Goal: Task Accomplishment & Management: Use online tool/utility

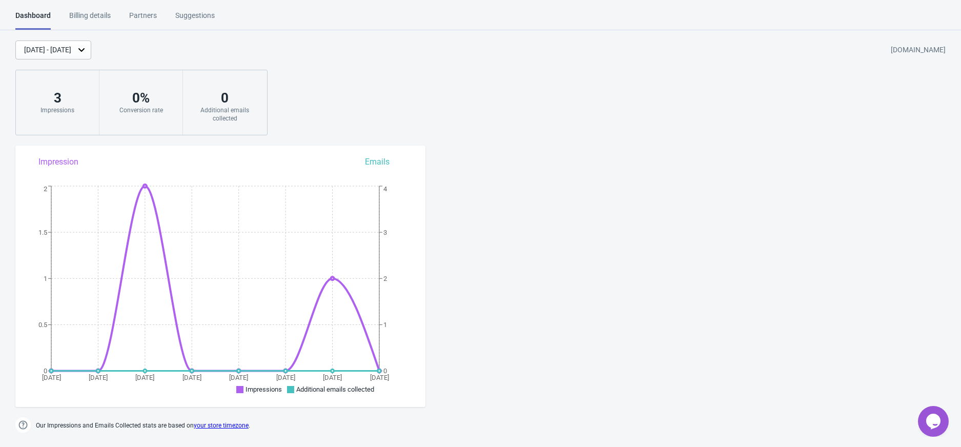
click at [96, 14] on div "Billing details" at bounding box center [90, 19] width 42 height 18
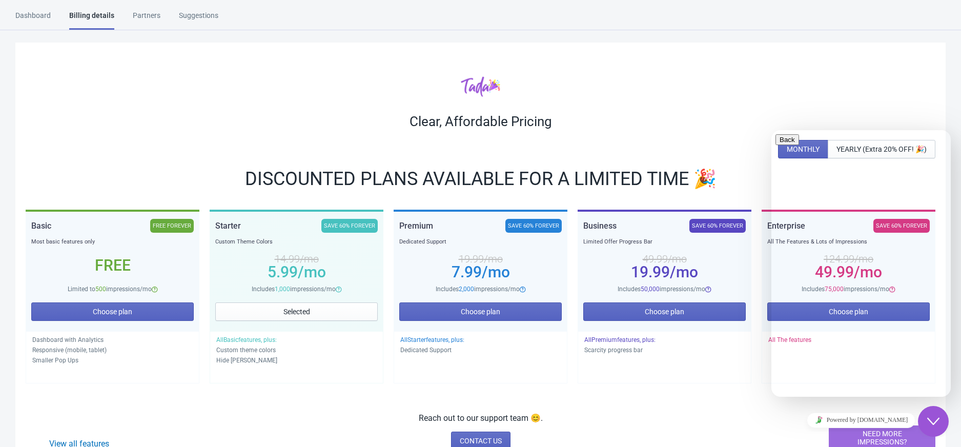
click at [936, 412] on button "Close Chat This icon closes the chat window." at bounding box center [933, 421] width 31 height 31
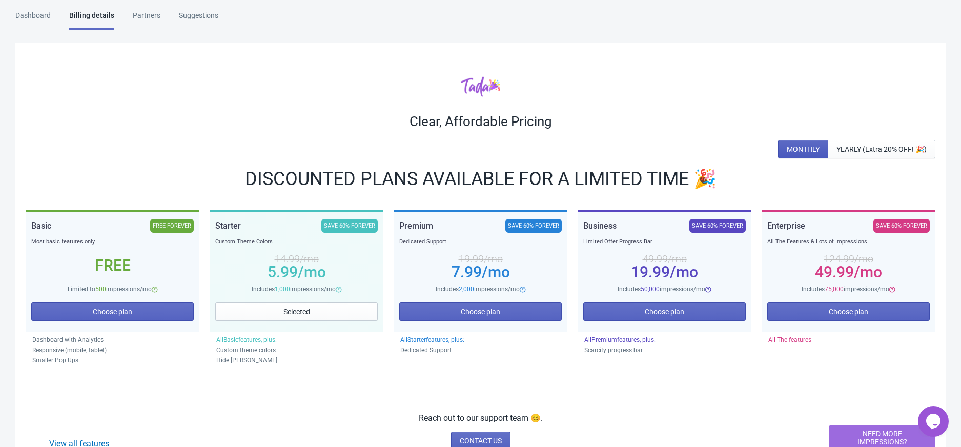
click at [780, 155] on button "MONTHLY" at bounding box center [803, 149] width 50 height 18
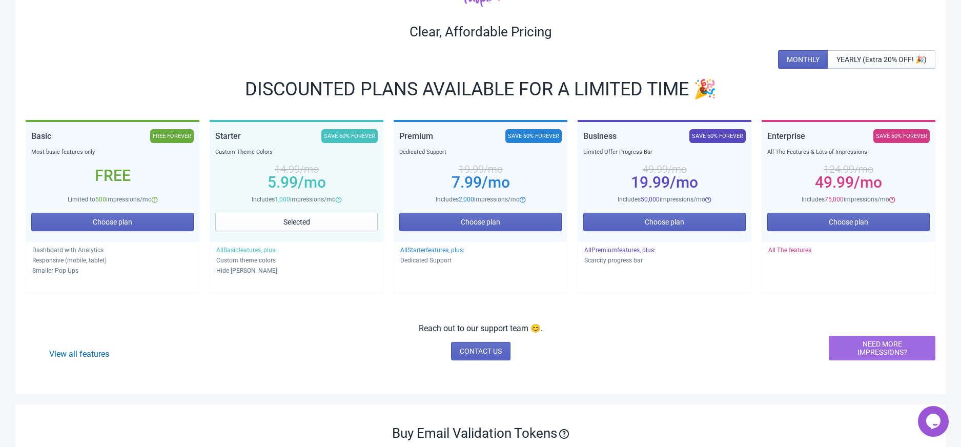
scroll to position [204, 0]
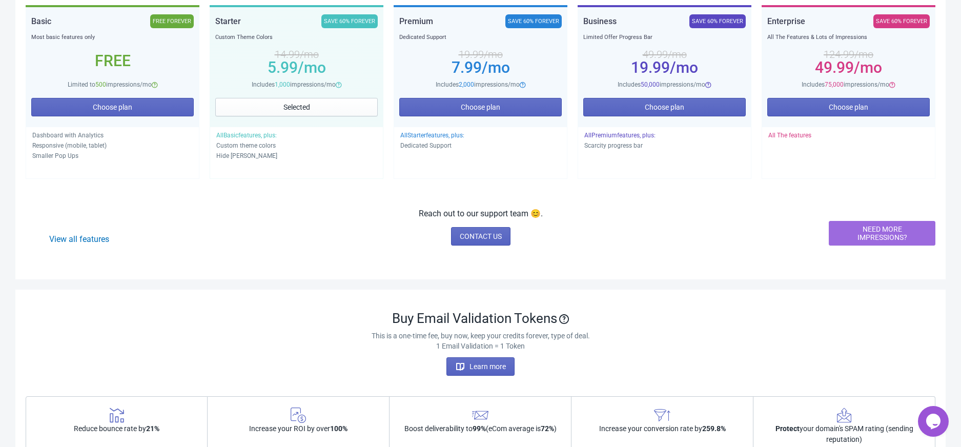
click at [868, 232] on span "NEED MORE IMPRESSIONS?" at bounding box center [881, 233] width 89 height 16
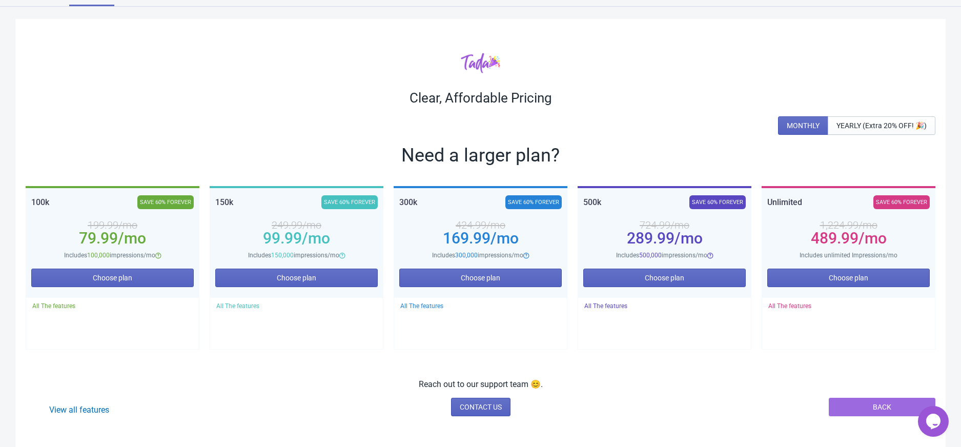
scroll to position [0, 0]
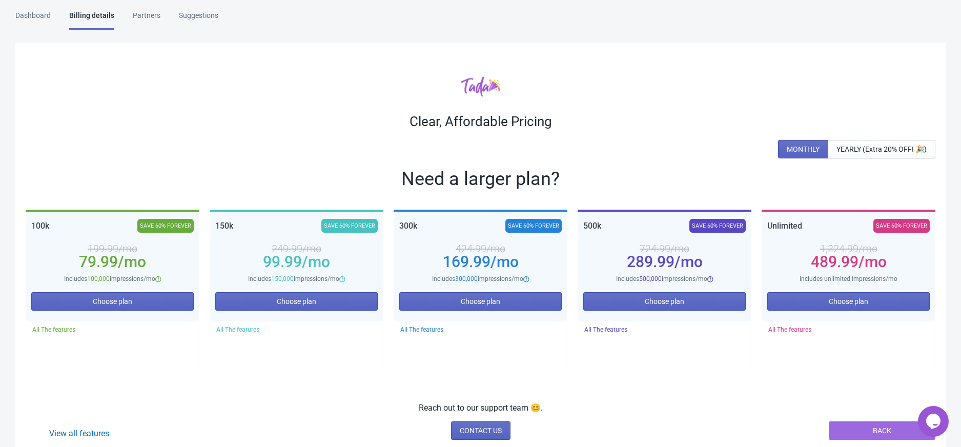
click at [35, 16] on div "Dashboard" at bounding box center [32, 19] width 35 height 18
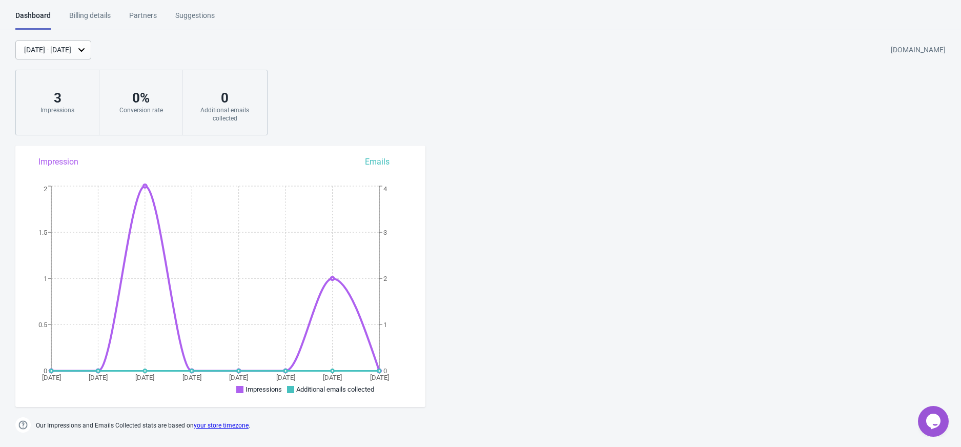
click at [87, 48] on icon at bounding box center [81, 50] width 10 height 10
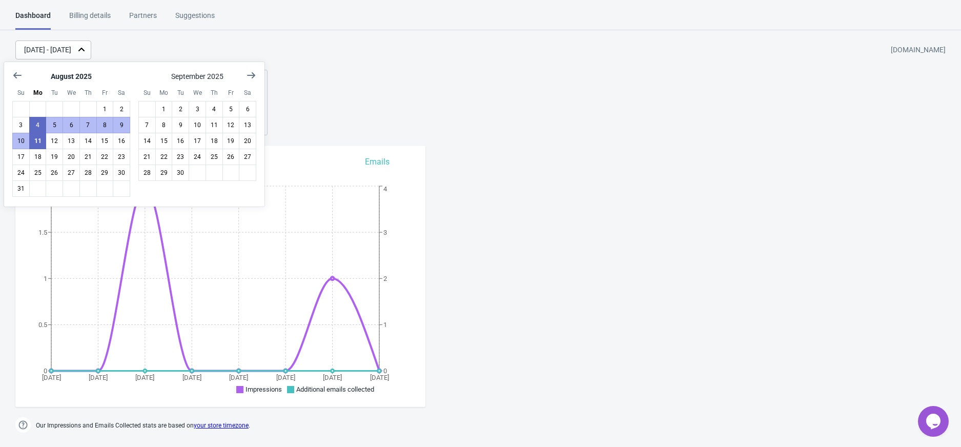
click at [85, 48] on icon at bounding box center [81, 50] width 6 height 4
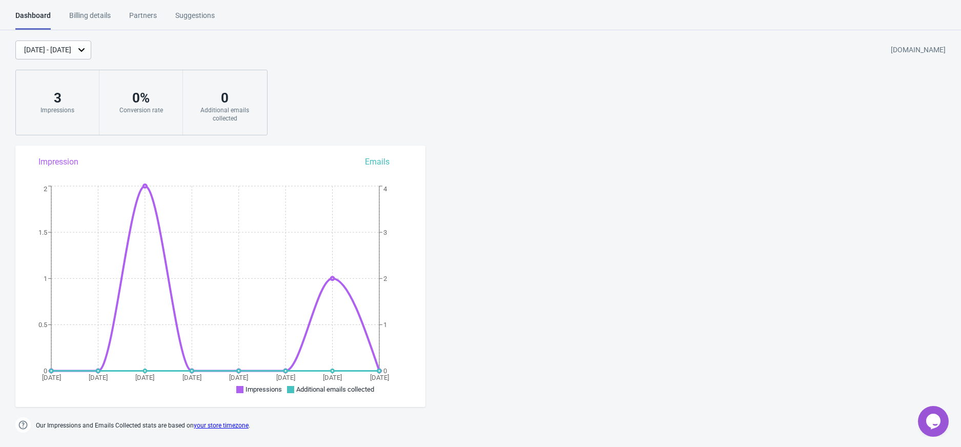
click at [330, 60] on div "[DATE] - [DATE] [DOMAIN_NAME] 3 Impressions 0 % Conversion rate 0 Additional em…" at bounding box center [480, 87] width 961 height 95
drag, startPoint x: 51, startPoint y: 100, endPoint x: 95, endPoint y: 109, distance: 45.0
click at [95, 109] on div "3 Impressions" at bounding box center [58, 102] width 84 height 65
click at [127, 112] on div "Conversion rate" at bounding box center [141, 110] width 63 height 8
click at [556, 104] on div "[DATE] - [DATE] [DOMAIN_NAME] 3 Impressions 0 % Conversion rate 0 Additional em…" at bounding box center [480, 87] width 961 height 95
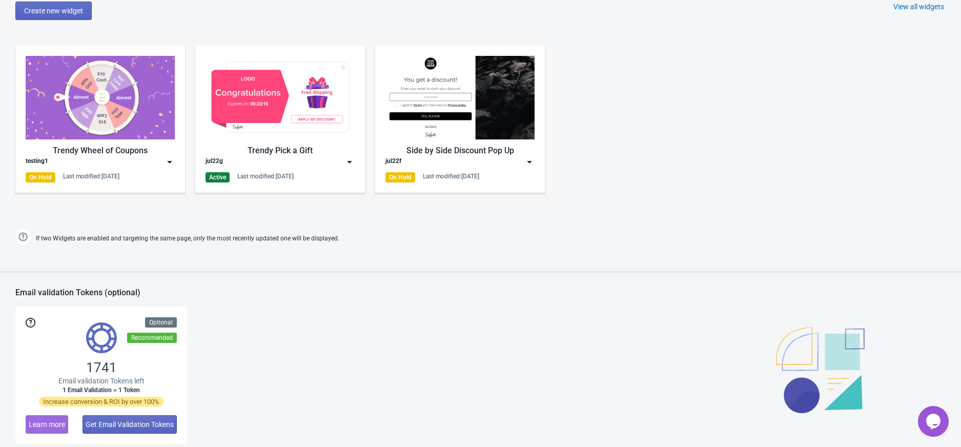
scroll to position [409, 0]
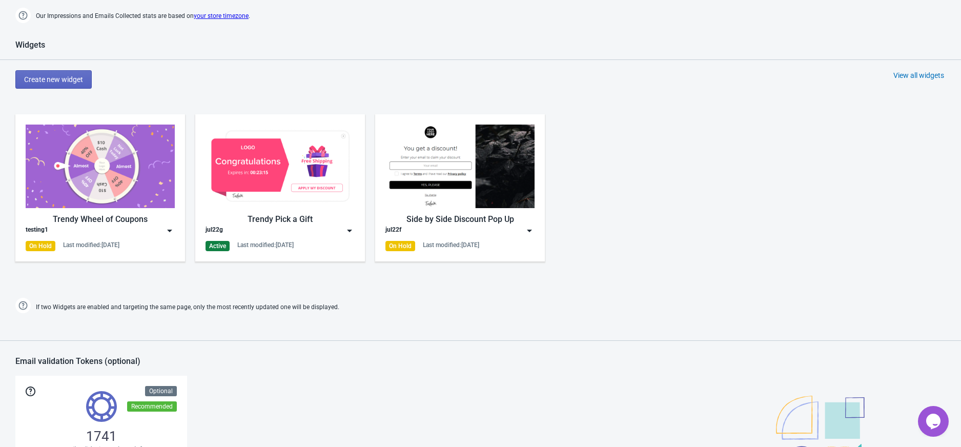
click at [920, 75] on div "View all widgets" at bounding box center [918, 75] width 51 height 10
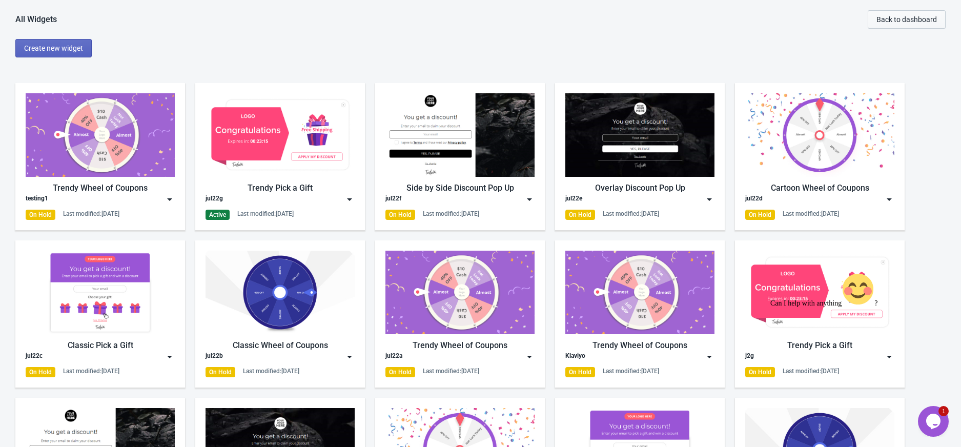
click at [892, 19] on span "Back to dashboard" at bounding box center [906, 19] width 60 height 8
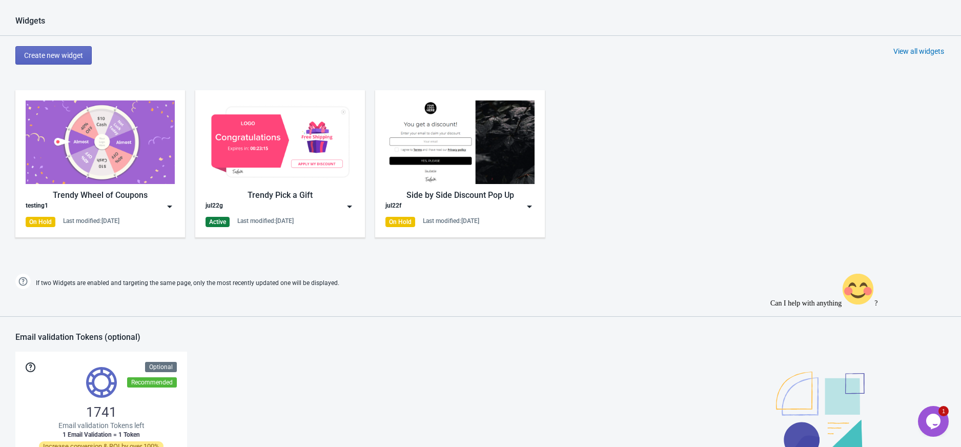
scroll to position [409, 0]
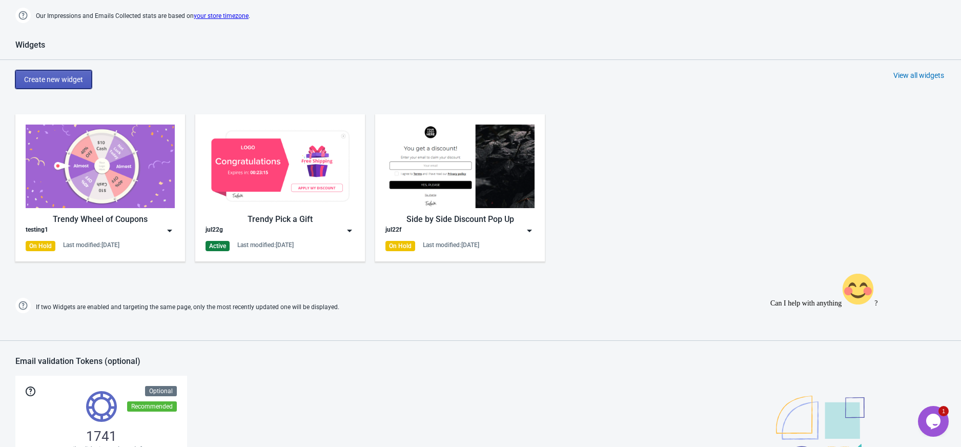
click at [65, 78] on span "Create new widget" at bounding box center [53, 79] width 59 height 8
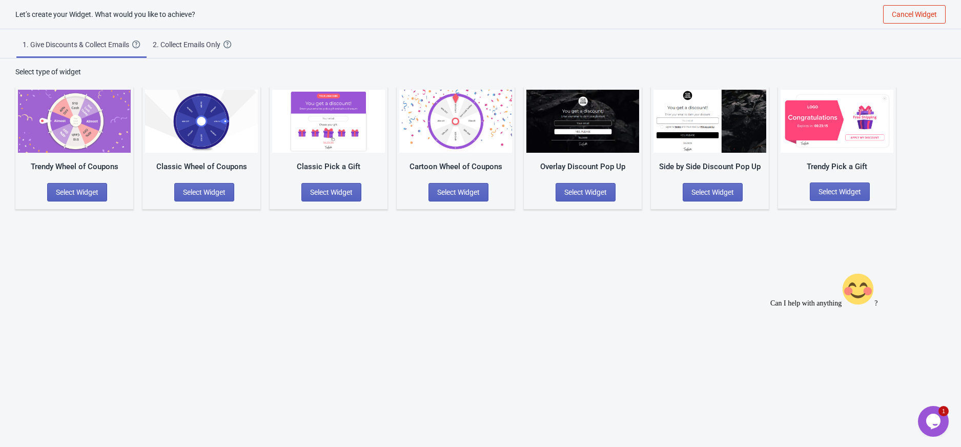
scroll to position [10, 0]
click at [104, 259] on div "Let’s create your Widget. What would you like to achieve? Cancel Widget 1. Give…" at bounding box center [480, 223] width 961 height 447
click at [175, 43] on div "2. Collect Emails Only" at bounding box center [188, 44] width 71 height 10
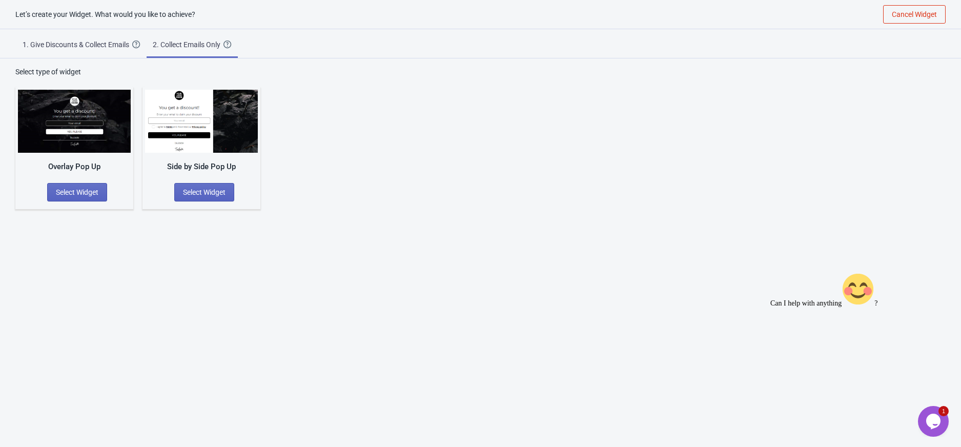
click at [100, 45] on div "1. Give Discounts & Collect Emails" at bounding box center [78, 44] width 110 height 10
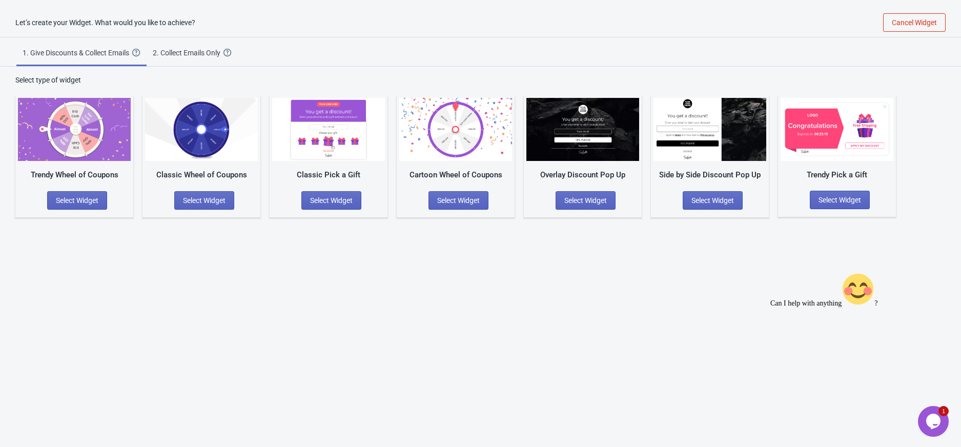
scroll to position [0, 0]
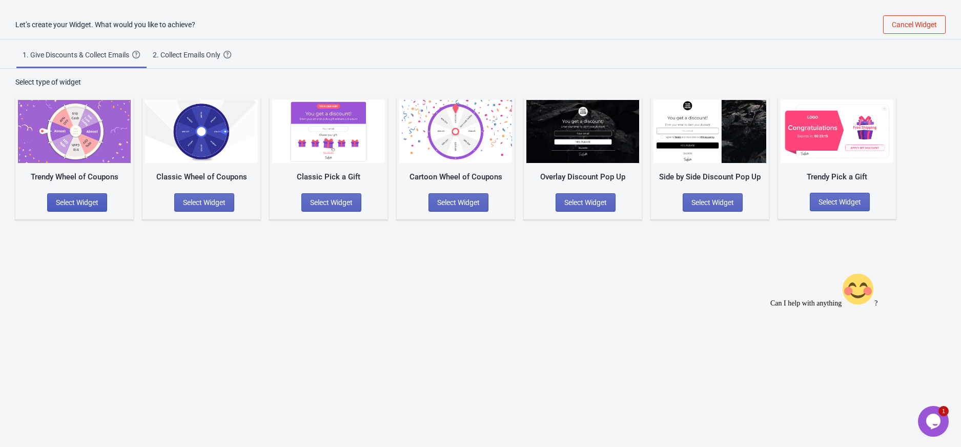
click at [79, 199] on span "Select Widget" at bounding box center [77, 202] width 43 height 8
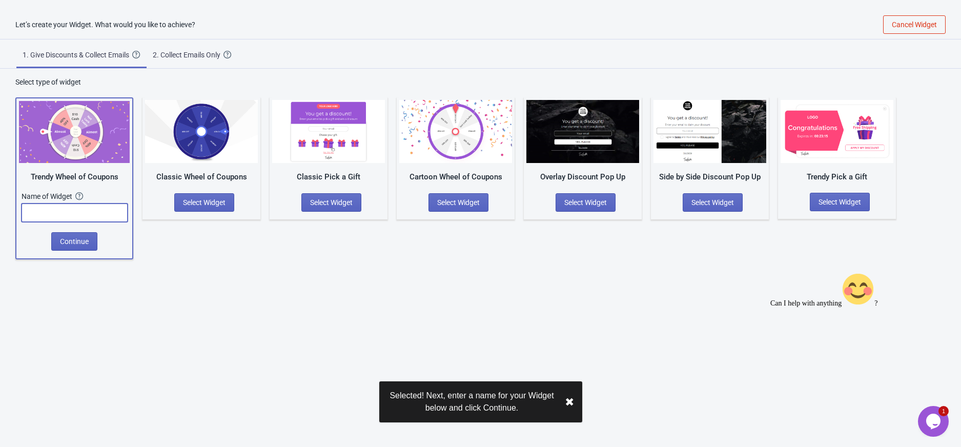
click at [50, 209] on input "text" at bounding box center [75, 212] width 106 height 18
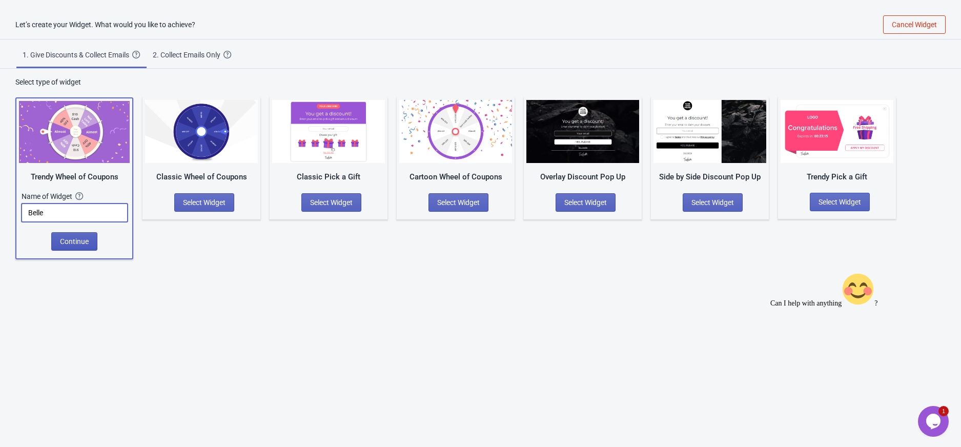
type input "Belle"
click at [79, 238] on span "Continue" at bounding box center [74, 241] width 29 height 8
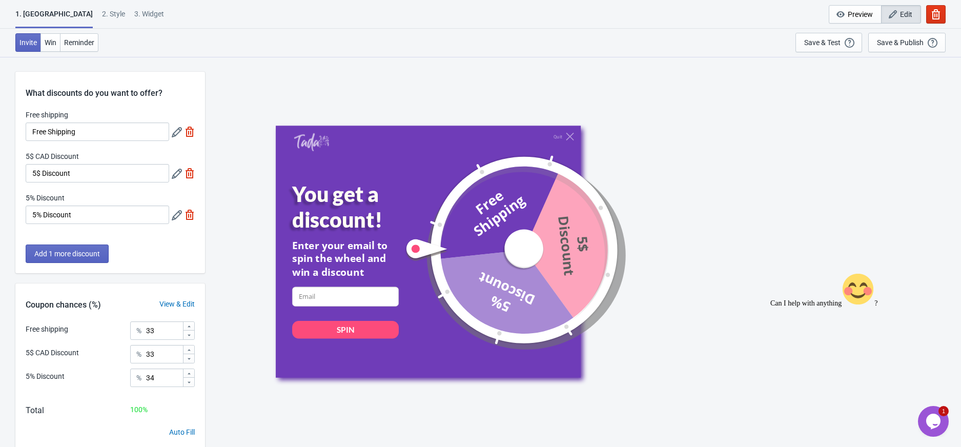
click at [178, 173] on icon at bounding box center [177, 174] width 10 height 10
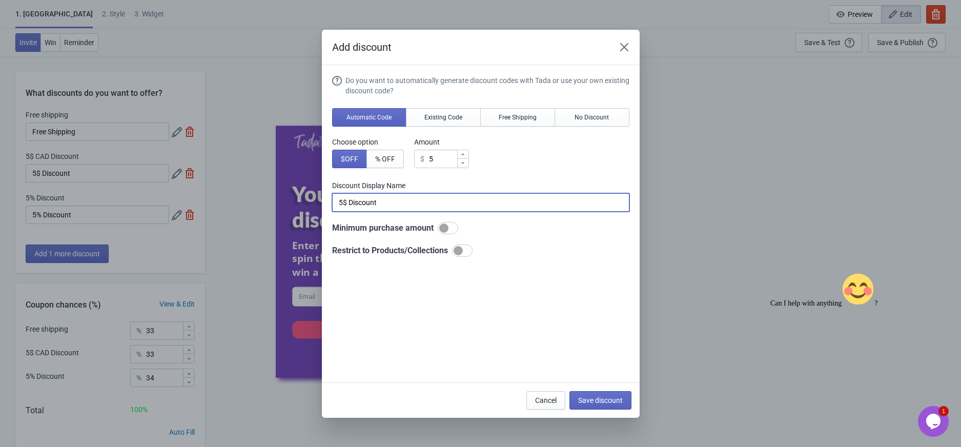
drag, startPoint x: 390, startPoint y: 201, endPoint x: 332, endPoint y: 198, distance: 58.0
click at [332, 198] on input "5$ Discount" at bounding box center [480, 202] width 297 height 18
click at [537, 161] on div "Choose option $ OFF % OFF Amount $ 5" at bounding box center [480, 152] width 297 height 31
drag, startPoint x: 426, startPoint y: 202, endPoint x: 284, endPoint y: 194, distance: 142.7
click at [284, 194] on div "Add discount Do you want to automatically generate discount codes with Tada or …" at bounding box center [480, 224] width 961 height 388
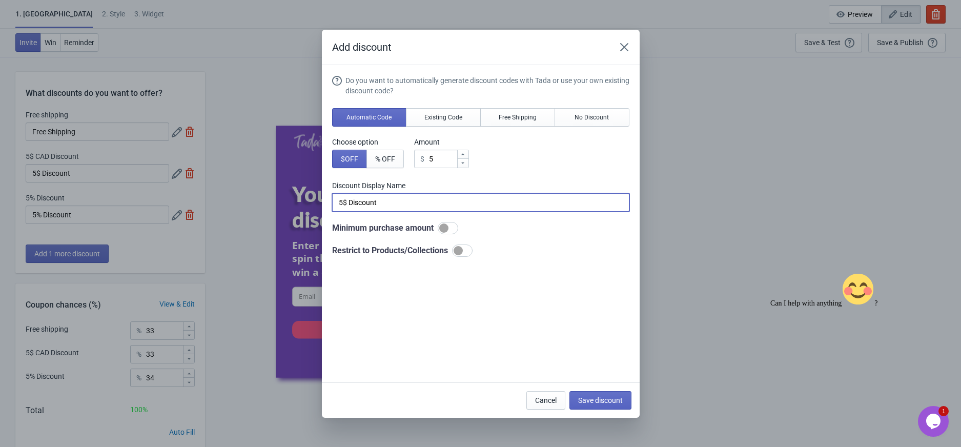
click at [549, 171] on div "Do you want to automatically generate discount codes with Tada or use your own …" at bounding box center [480, 165] width 297 height 181
click at [447, 228] on div at bounding box center [443, 227] width 9 height 9
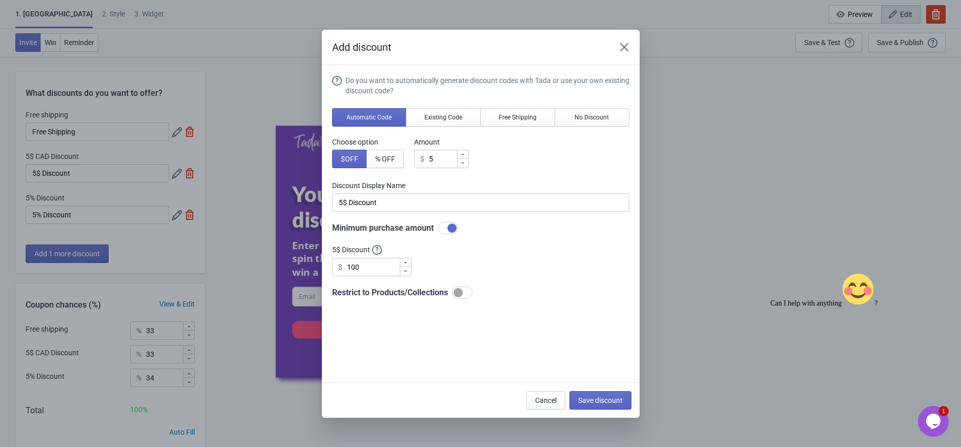
click at [447, 228] on div at bounding box center [451, 227] width 9 height 9
checkbox input "false"
click at [463, 252] on div at bounding box center [458, 250] width 9 height 9
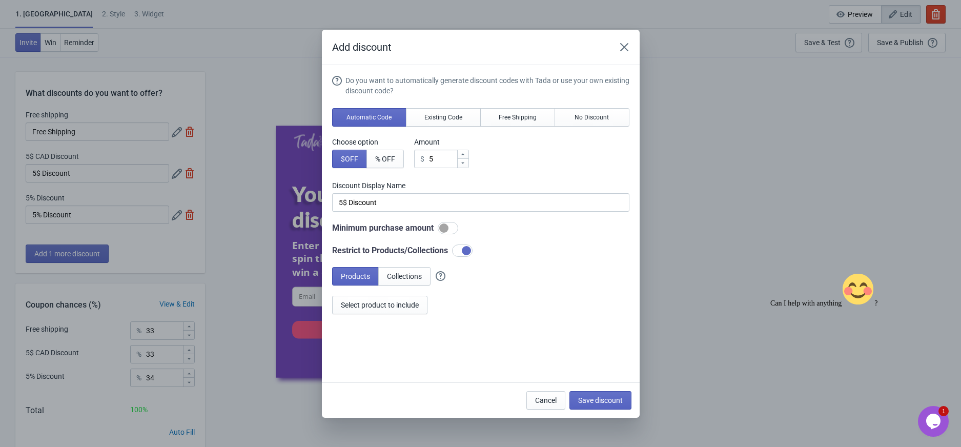
click at [462, 252] on div at bounding box center [462, 250] width 20 height 12
checkbox input "false"
click at [566, 261] on div "Do you want to automatically generate discount codes with Tada or use your own …" at bounding box center [480, 224] width 297 height 299
click at [453, 119] on span "Existing Code" at bounding box center [443, 117] width 38 height 8
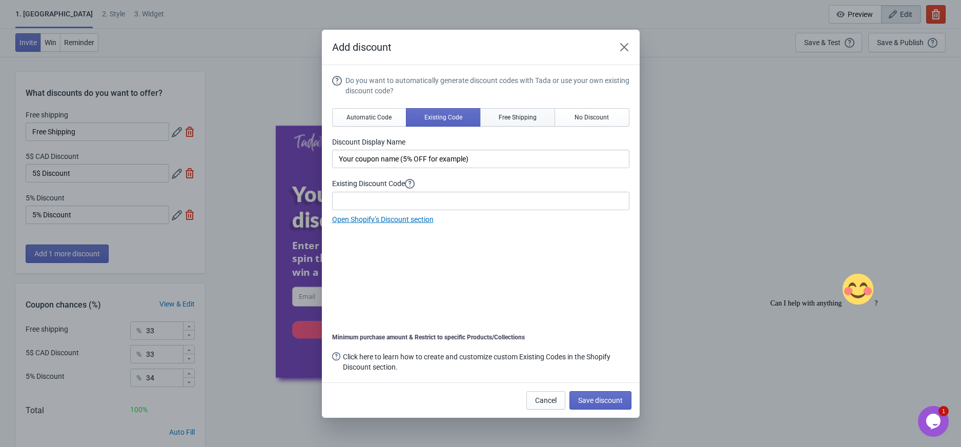
click at [519, 118] on span "Free Shipping" at bounding box center [518, 117] width 38 height 8
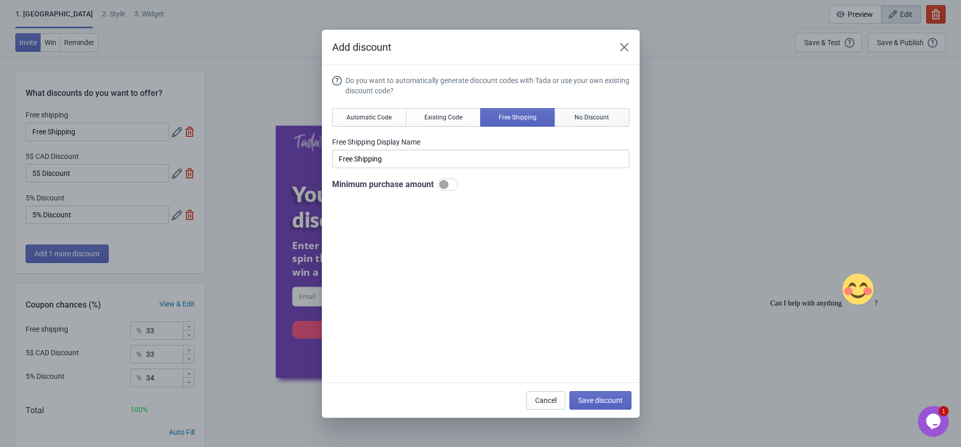
click at [580, 118] on span "No Discount" at bounding box center [591, 117] width 34 height 8
type input "Better luck next time"
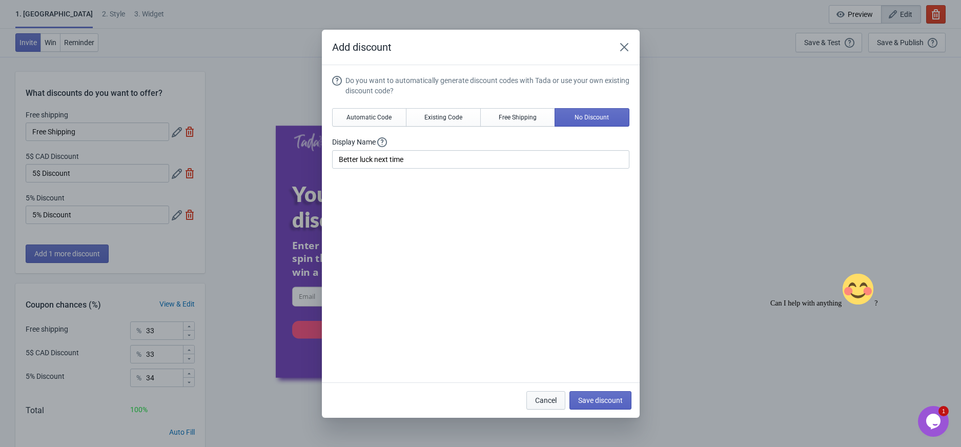
click at [537, 402] on span "Cancel" at bounding box center [546, 400] width 22 height 8
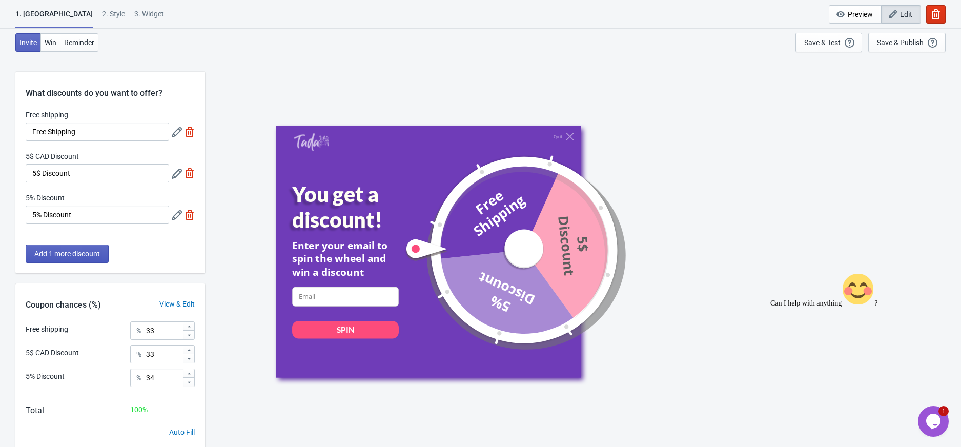
click at [50, 256] on span "Add 1 more discount" at bounding box center [67, 254] width 66 height 8
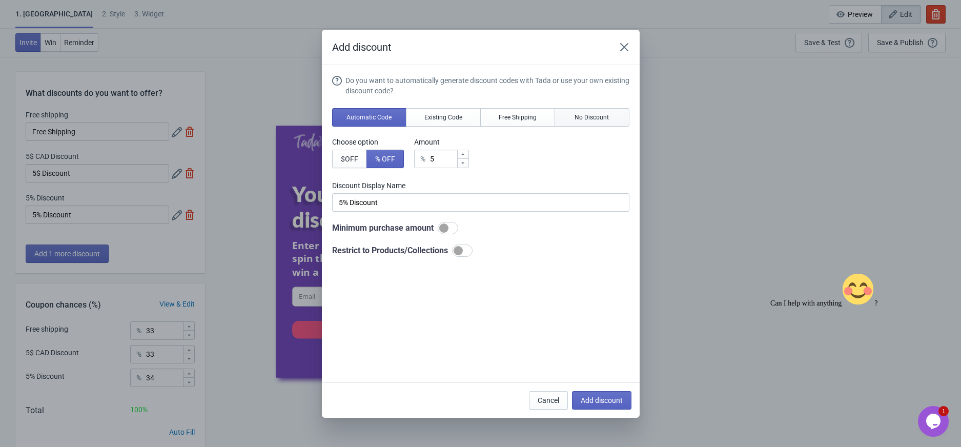
click at [590, 118] on span "No Discount" at bounding box center [591, 117] width 34 height 8
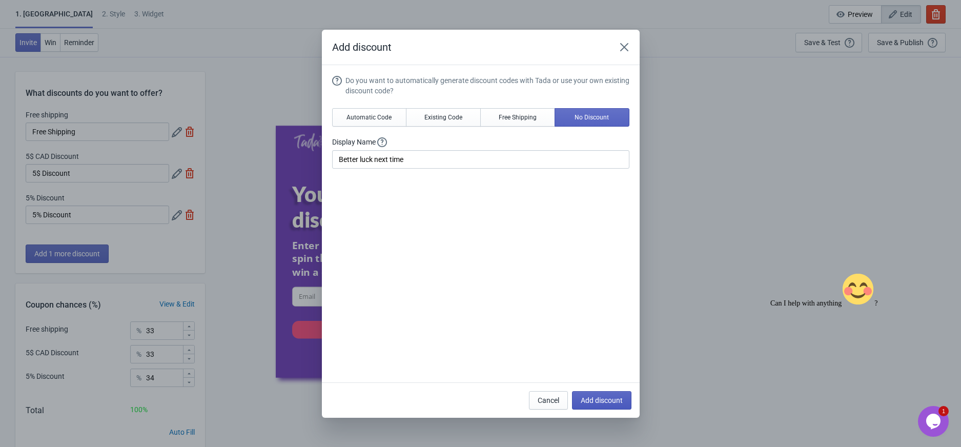
click at [607, 396] on span "Add discount" at bounding box center [602, 400] width 42 height 8
type input "25"
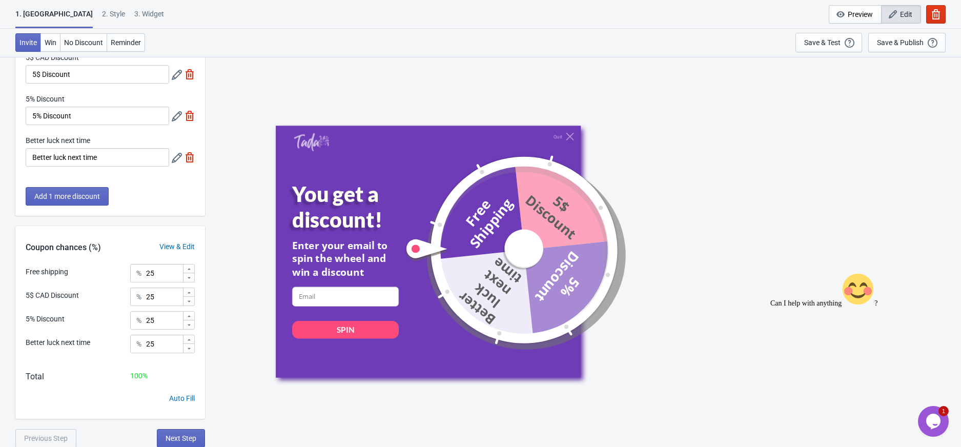
scroll to position [99, 0]
drag, startPoint x: 163, startPoint y: 274, endPoint x: 126, endPoint y: 273, distance: 36.9
click at [126, 273] on div "Free shipping % 25" at bounding box center [110, 269] width 169 height 13
type input "0"
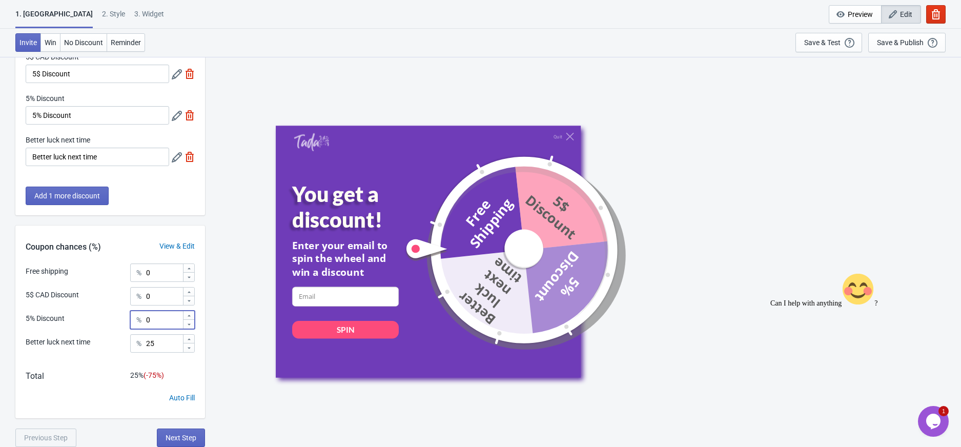
type input "0"
type input "100"
click at [91, 328] on div "Free shipping % 0 5$ CAD Discount % 0 5% Discount % 0 Better luck next time % 1…" at bounding box center [110, 311] width 190 height 96
drag, startPoint x: 165, startPoint y: 277, endPoint x: 98, endPoint y: 272, distance: 66.8
click at [94, 271] on div "Free shipping % 0" at bounding box center [110, 269] width 169 height 13
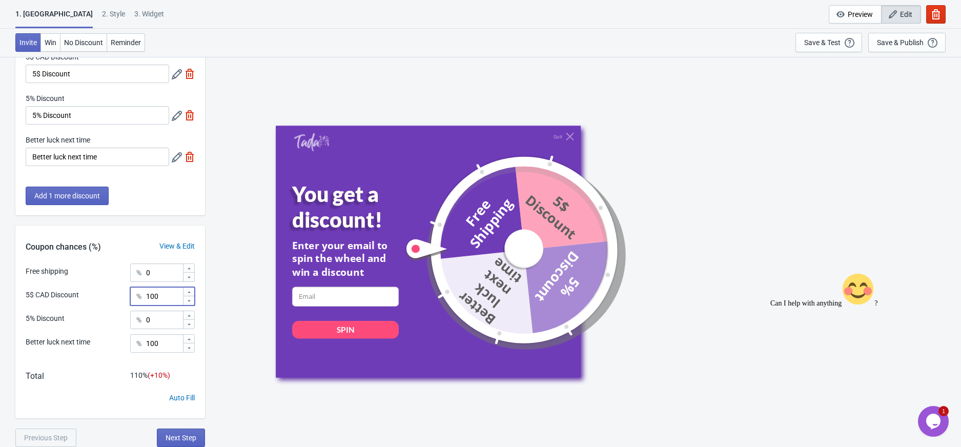
type input "100"
type input "0"
click at [188, 434] on span "Next Step" at bounding box center [181, 438] width 31 height 8
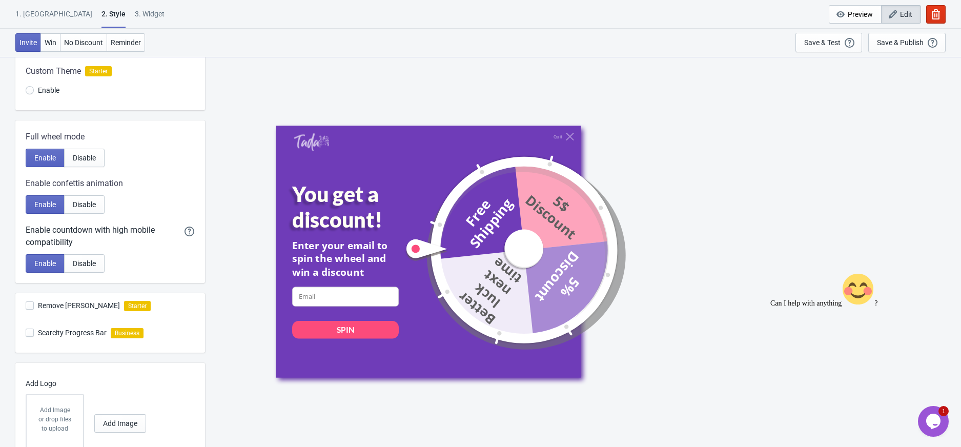
scroll to position [0, 0]
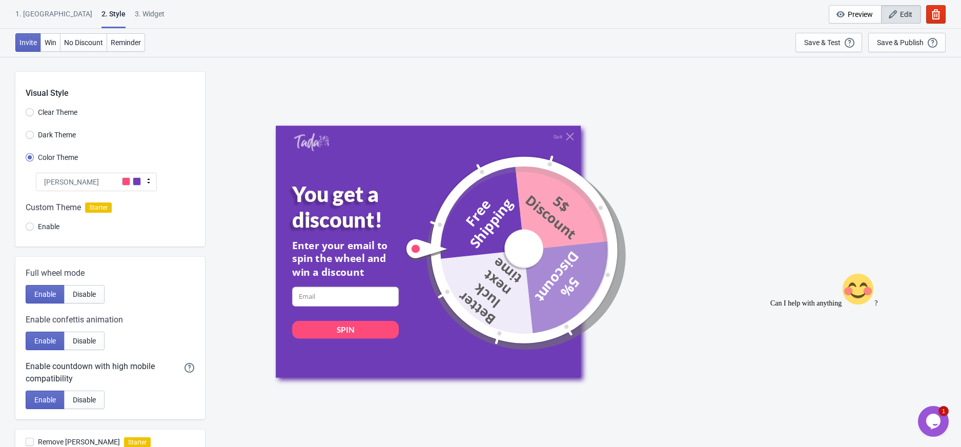
click at [135, 180] on span at bounding box center [137, 181] width 8 height 8
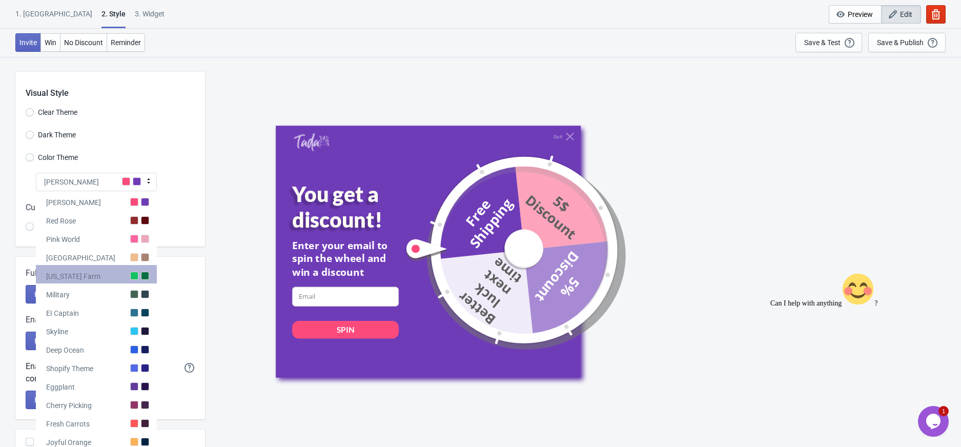
click at [72, 276] on div "[US_STATE] Farm" at bounding box center [73, 276] width 54 height 10
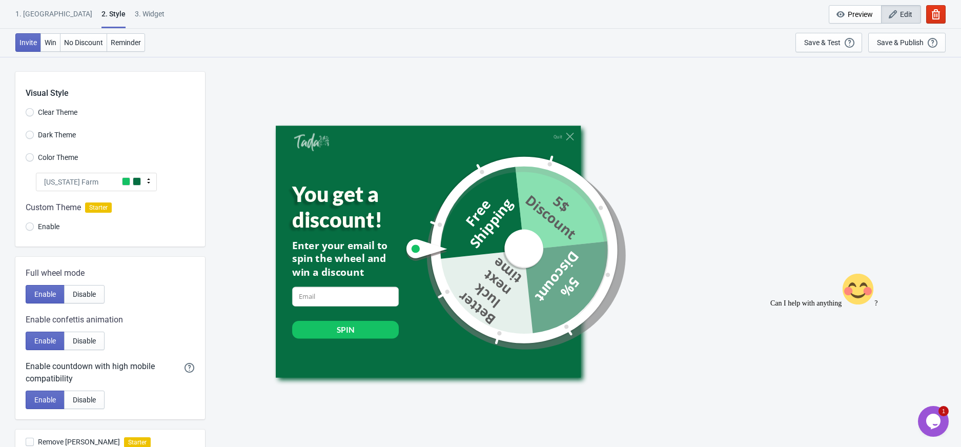
scroll to position [68, 0]
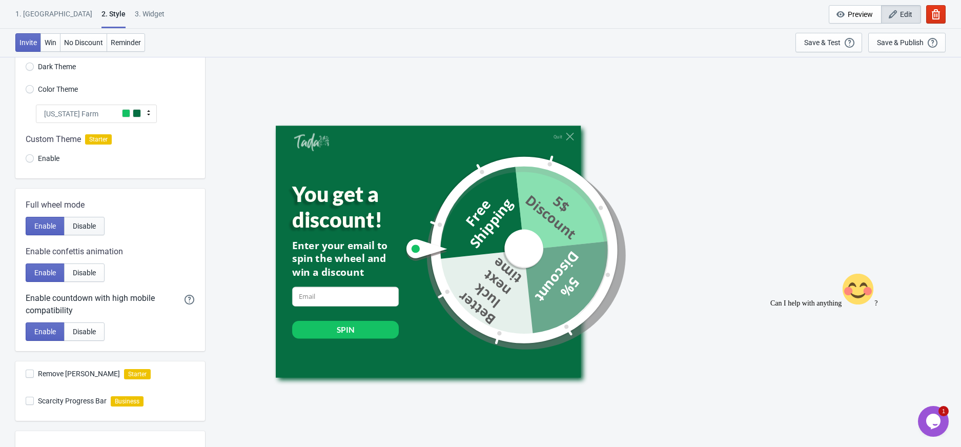
click at [81, 222] on span "Disable" at bounding box center [84, 226] width 23 height 8
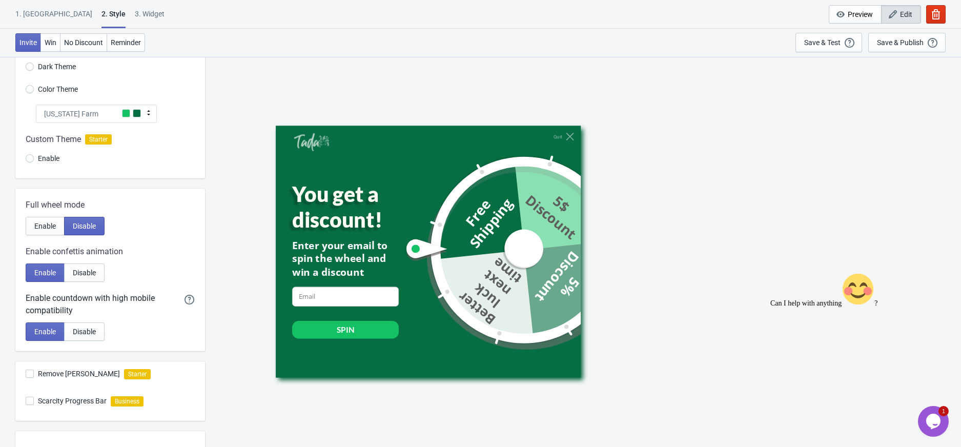
click at [21, 220] on div "Full wheel mode Enable Disable Enable confettis animation Enable Disable Enable…" at bounding box center [110, 270] width 190 height 162
click at [48, 223] on span "Enable" at bounding box center [45, 226] width 22 height 8
radio input "true"
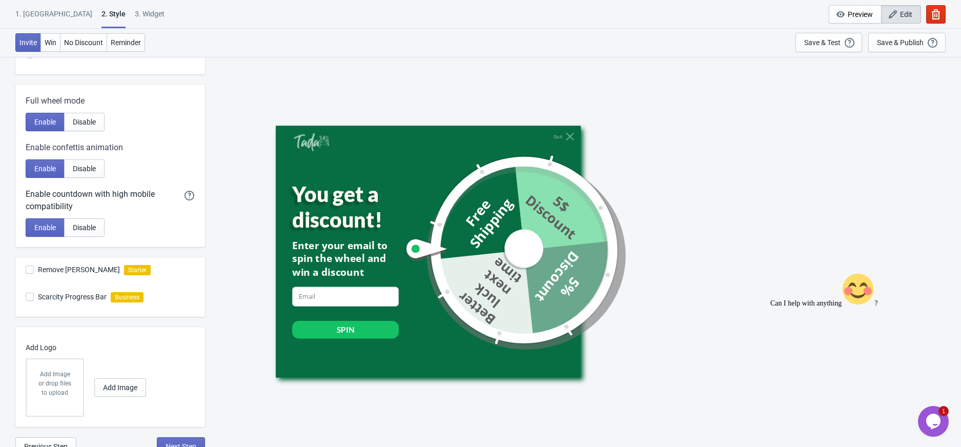
scroll to position [180, 0]
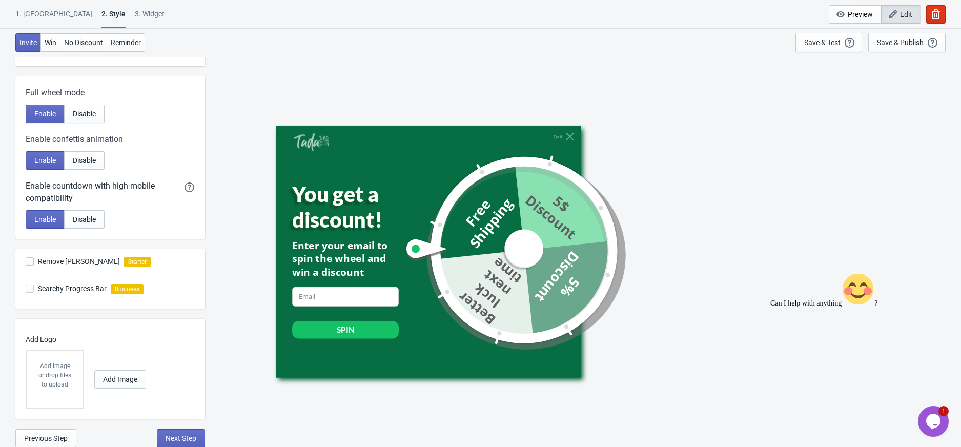
click at [29, 262] on span at bounding box center [30, 261] width 8 height 8
click at [26, 262] on input "Remove [PERSON_NAME]" at bounding box center [26, 266] width 1 height 18
checkbox input "true"
radio input "true"
click at [29, 262] on span at bounding box center [30, 261] width 8 height 8
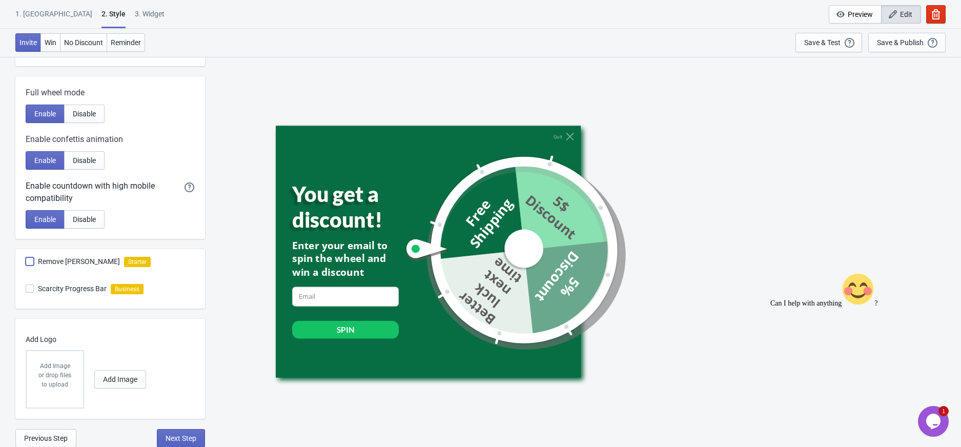
click at [26, 262] on input "Remove [PERSON_NAME]" at bounding box center [26, 266] width 1 height 18
checkbox input "false"
radio input "true"
click at [29, 261] on span at bounding box center [30, 261] width 8 height 8
click at [26, 261] on input "Remove [PERSON_NAME]" at bounding box center [26, 266] width 1 height 18
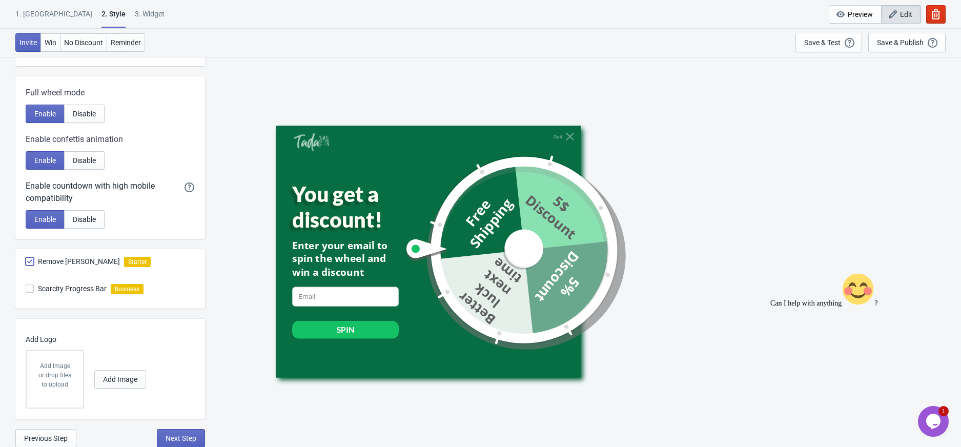
checkbox input "true"
radio input "true"
click at [28, 290] on span at bounding box center [30, 288] width 8 height 8
click at [26, 290] on input "Scarcity Progress Bar" at bounding box center [26, 293] width 1 height 18
checkbox input "false"
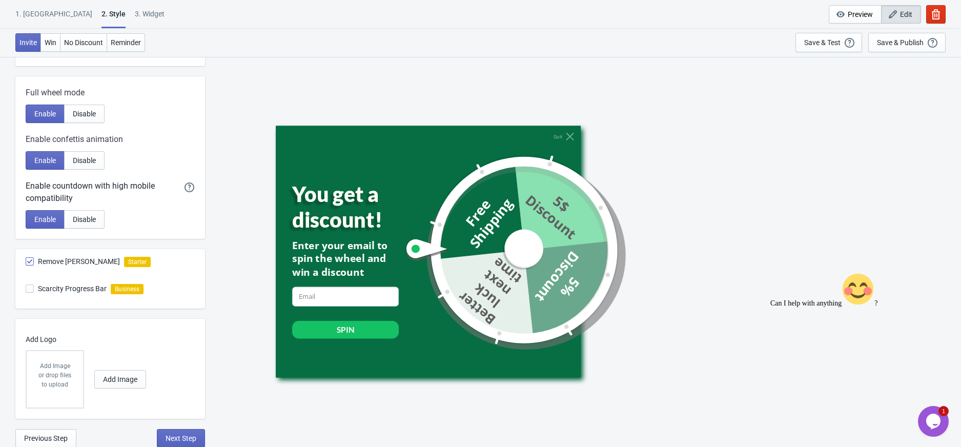
scroll to position [27, 0]
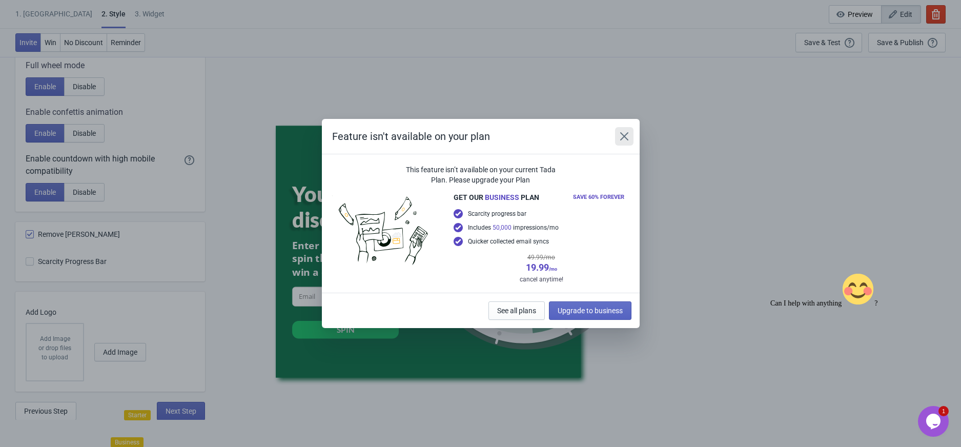
click at [624, 139] on icon "Close" at bounding box center [624, 136] width 10 height 10
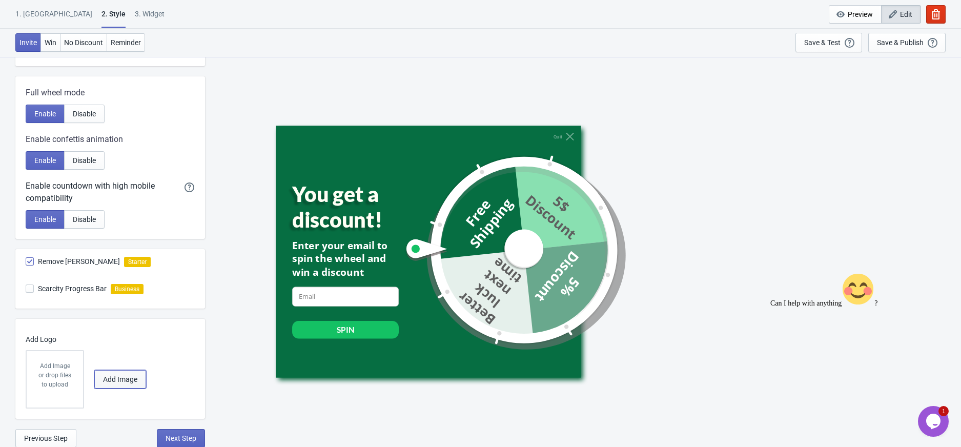
click at [125, 376] on span "Add Image" at bounding box center [120, 379] width 34 height 8
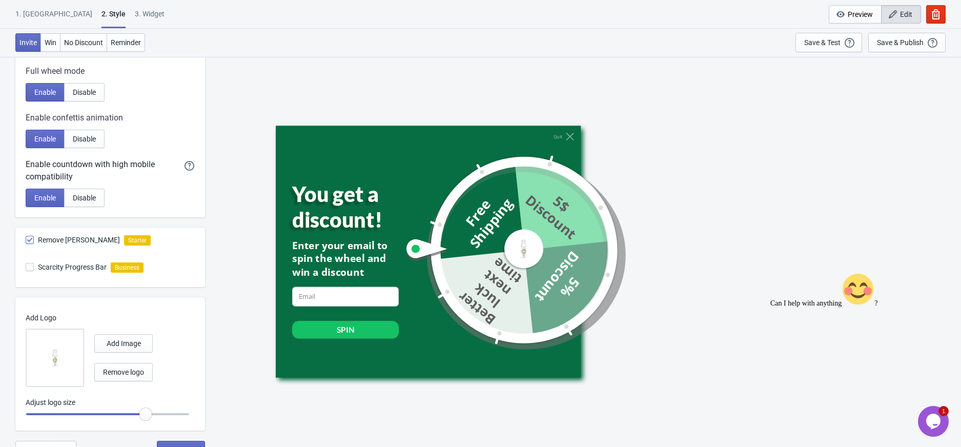
scroll to position [214, 0]
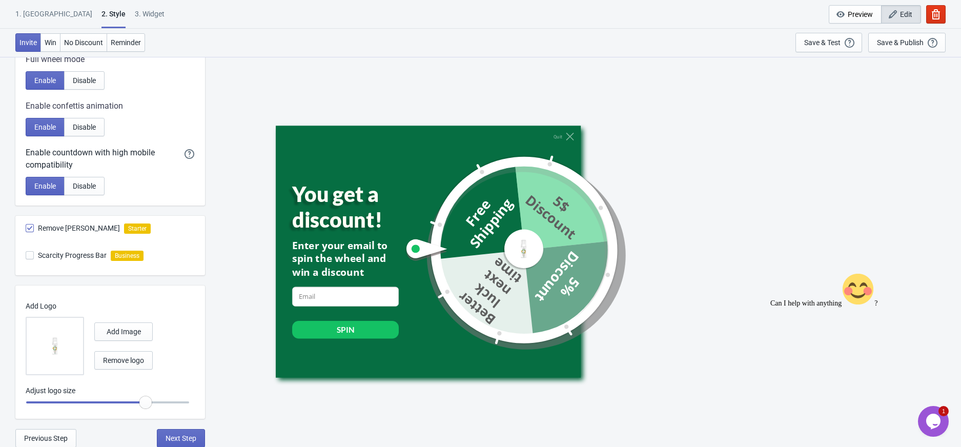
radio input "true"
type input "1.05"
radio input "true"
type input "1.1"
radio input "true"
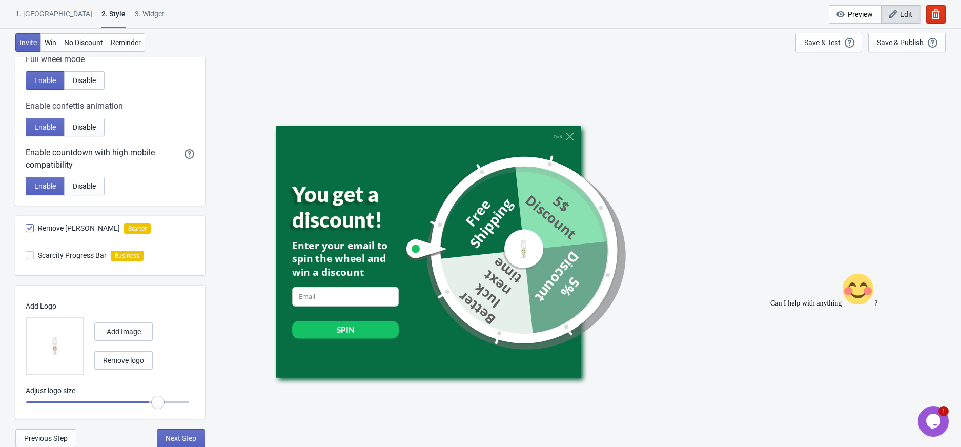
type input "1.15"
radio input "true"
type input "1.2"
radio input "true"
type input "1.25"
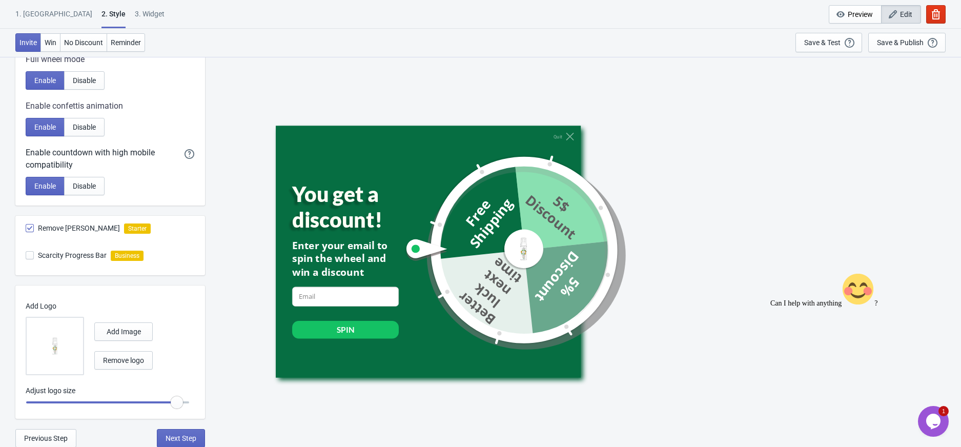
radio input "true"
drag, startPoint x: 147, startPoint y: 404, endPoint x: 212, endPoint y: 401, distance: 65.1
type input "1.3"
click at [190, 401] on input "range" at bounding box center [108, 402] width 164 height 18
click at [196, 437] on span "Next Step" at bounding box center [181, 438] width 31 height 8
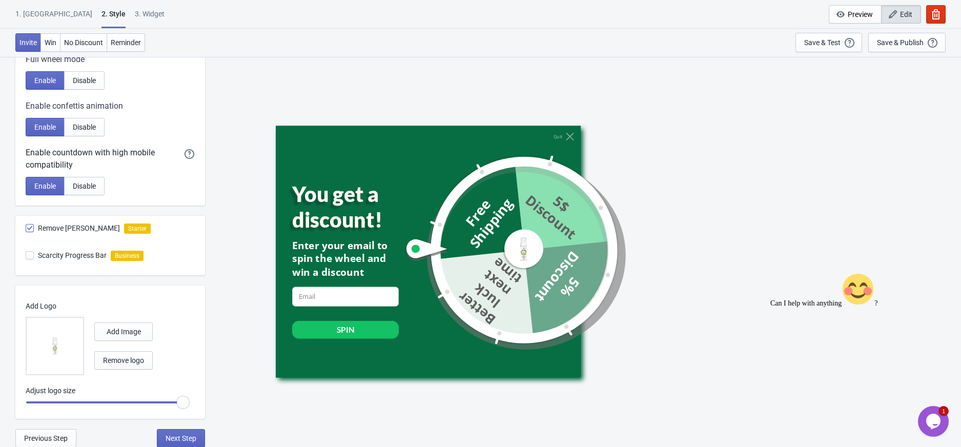
scroll to position [0, 0]
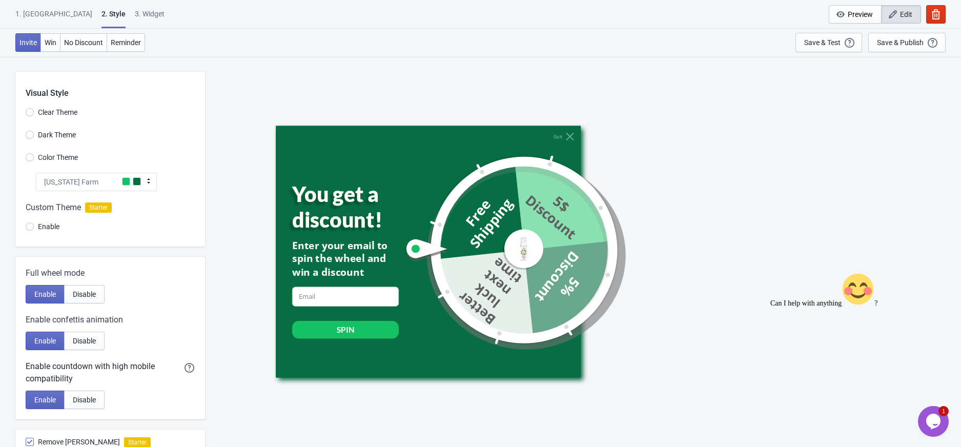
select select "once"
select select "1"
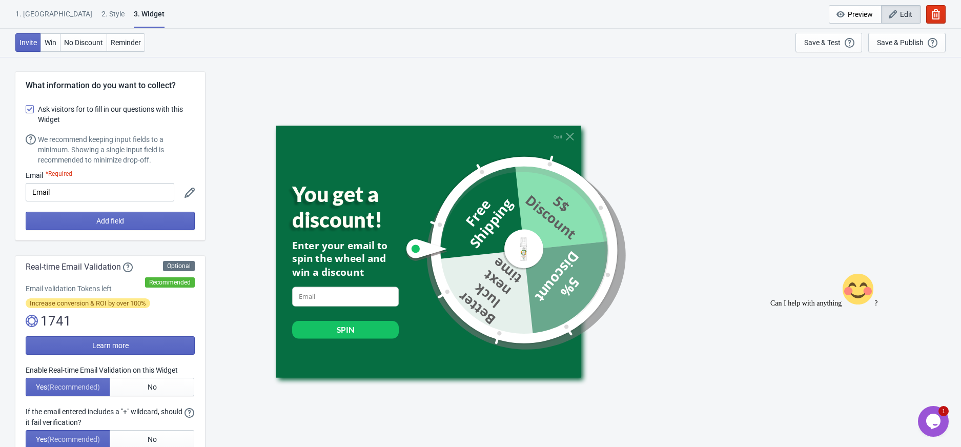
click at [26, 109] on span at bounding box center [30, 109] width 8 height 8
click at [26, 109] on input "Ask visitors for to fill in our questions with this Widget" at bounding box center [26, 114] width 1 height 18
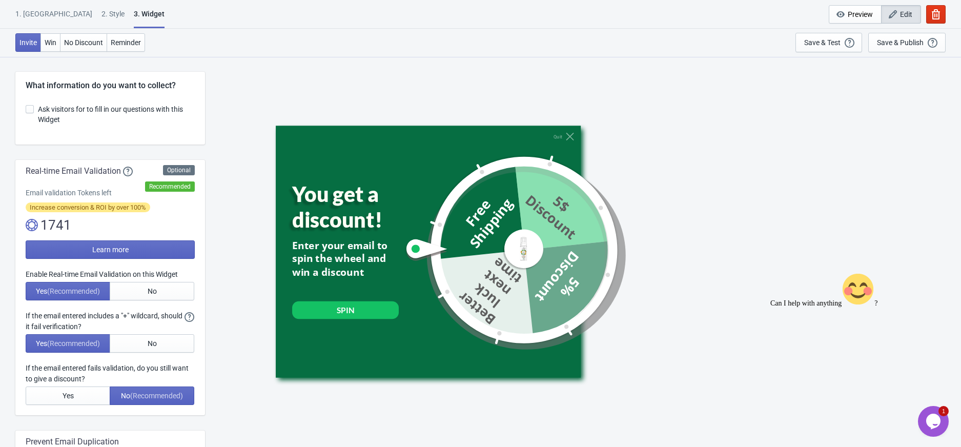
click at [26, 109] on span at bounding box center [30, 109] width 8 height 8
click at [26, 109] on input "Ask visitors for to fill in our questions with this Widget" at bounding box center [26, 114] width 1 height 18
checkbox input "true"
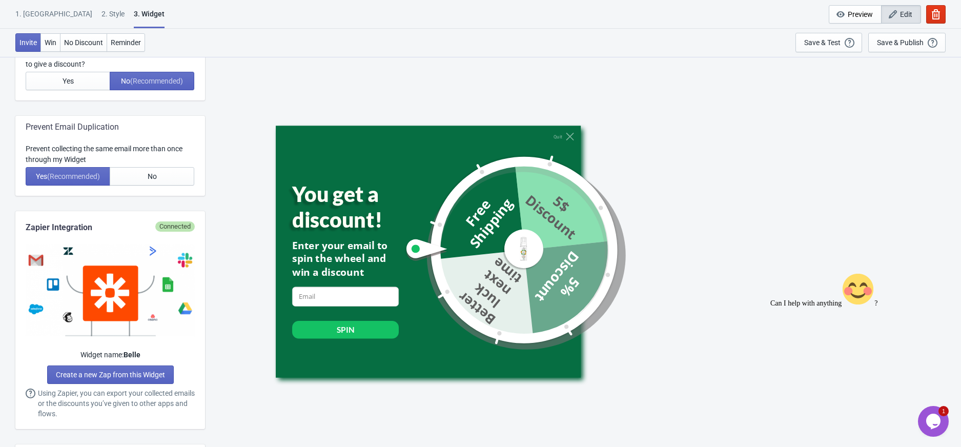
scroll to position [409, 0]
click at [155, 174] on span "No" at bounding box center [152, 177] width 9 height 8
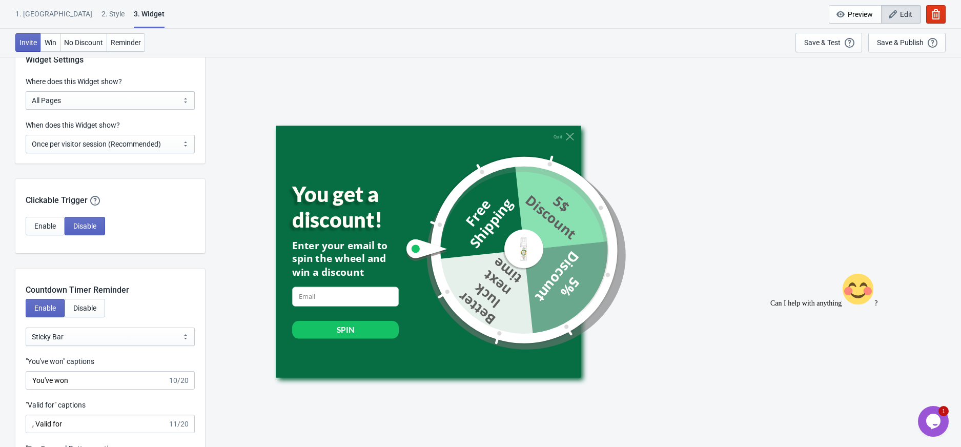
scroll to position [819, 0]
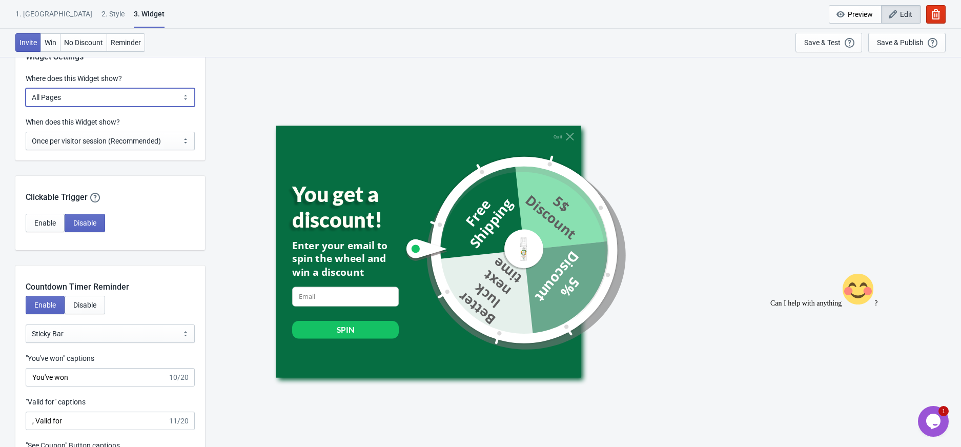
click at [131, 93] on select "All Pages All Product Pages All Blog Pages All Static Pages Specific Product(s)…" at bounding box center [110, 97] width 169 height 18
click at [243, 137] on div "Quit You get a discount! Enter your email to spin the wheel and win a discount …" at bounding box center [583, 251] width 746 height 390
click at [171, 140] on select "Every new visit of page Once every period of time Once per visitor session (Rec…" at bounding box center [110, 141] width 169 height 18
select select "every"
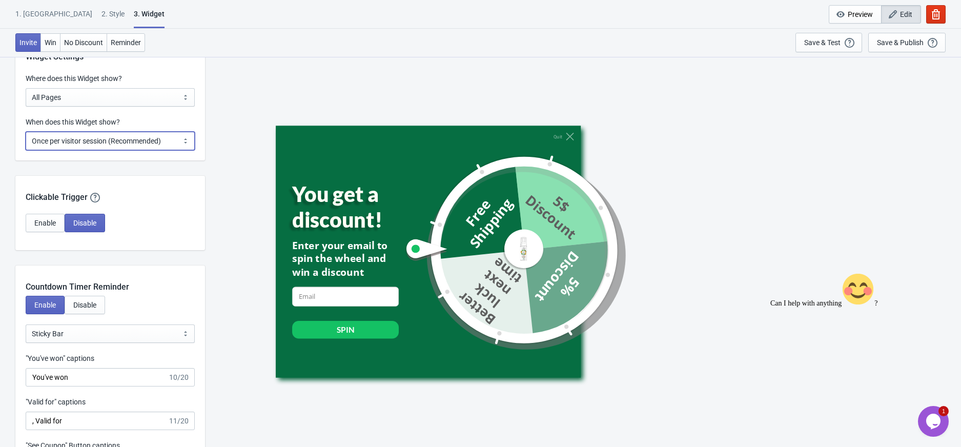
click at [26, 132] on select "Every new visit of page Once every period of time Once per visitor session (Rec…" at bounding box center [110, 141] width 169 height 18
click at [161, 141] on select "Every new visit of page Once every period of time Once per visitor session (Rec…" at bounding box center [110, 141] width 169 height 18
click at [26, 132] on select "Every new visit of page Once every period of time Once per visitor session (Rec…" at bounding box center [110, 141] width 169 height 18
click at [227, 135] on div "Quit You get a discount! Enter your email to spin the wheel and win a discount …" at bounding box center [583, 251] width 746 height 390
click at [39, 220] on span "Enable" at bounding box center [45, 223] width 22 height 8
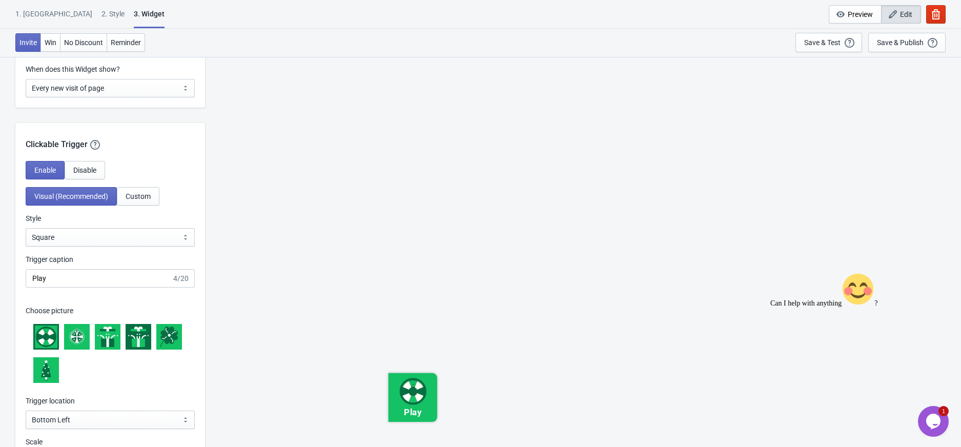
scroll to position [1024, 0]
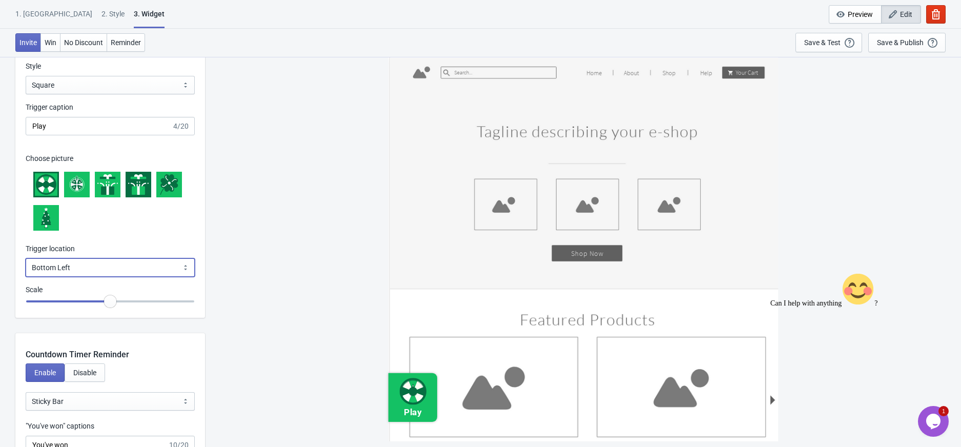
click at [176, 272] on select "Bottom Left Bottom Right Middle Left Middle Right Top Left Top Right" at bounding box center [110, 267] width 169 height 18
click at [330, 249] on div "Play" at bounding box center [583, 251] width 746 height 390
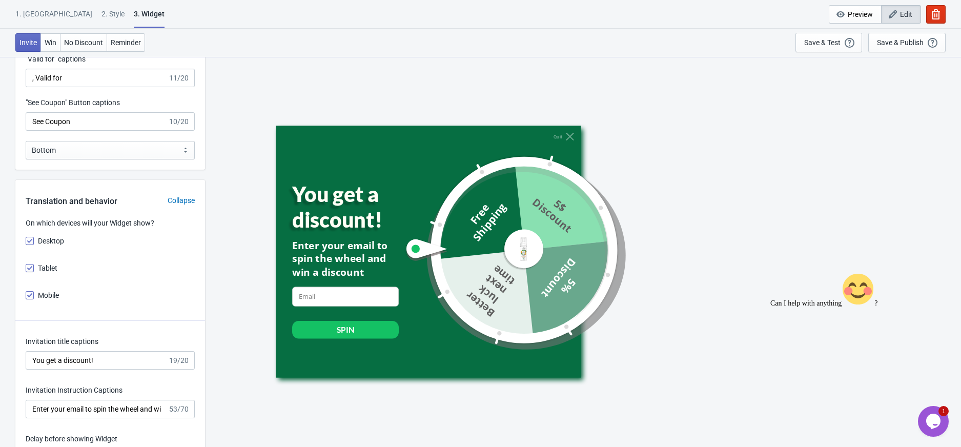
scroll to position [1298, 0]
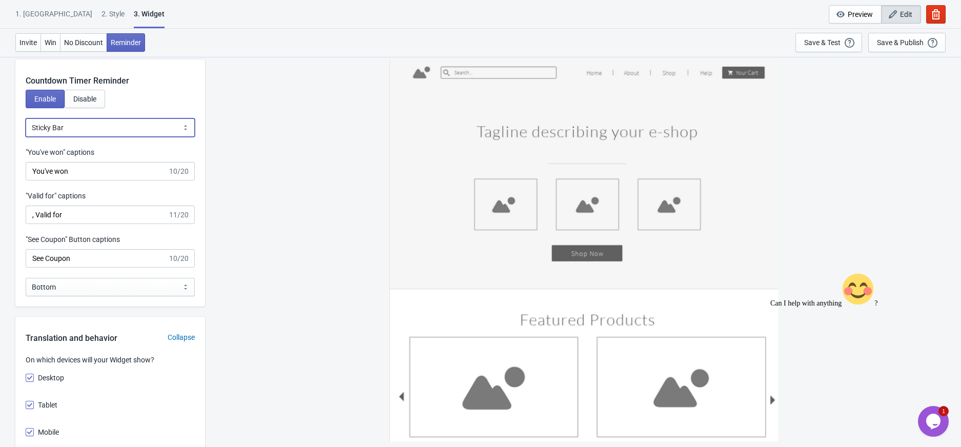
click at [91, 128] on select "Bubble Sticky Bar" at bounding box center [110, 127] width 169 height 18
click at [26, 118] on select "Bubble Sticky Bar" at bounding box center [110, 127] width 169 height 18
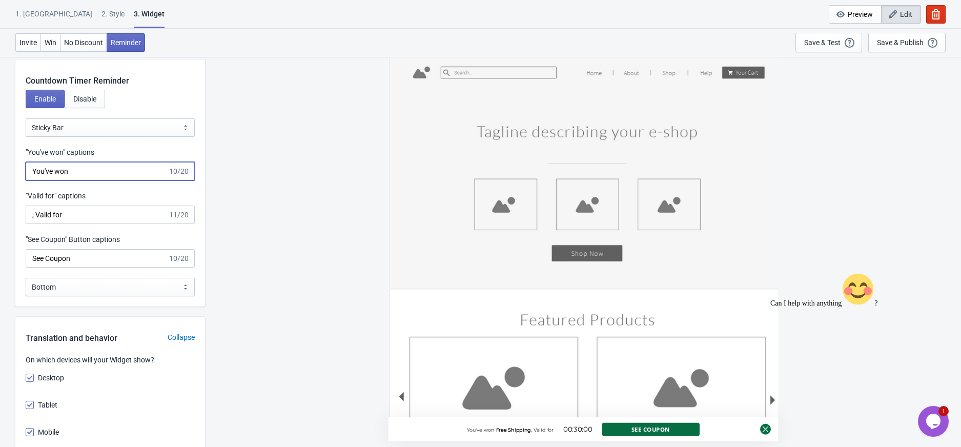
click at [131, 176] on input "You've won" at bounding box center [97, 171] width 142 height 18
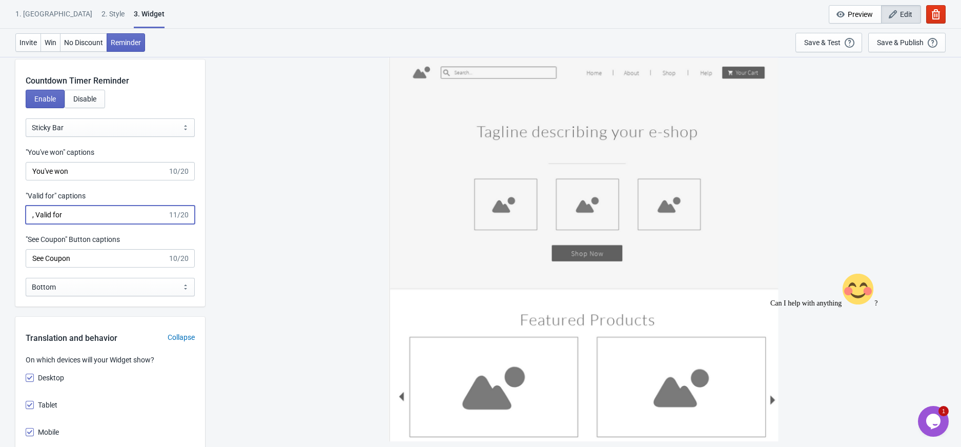
click at [114, 218] on input ", Valid for" at bounding box center [97, 214] width 142 height 18
click at [101, 260] on input "See Coupon" at bounding box center [97, 258] width 142 height 18
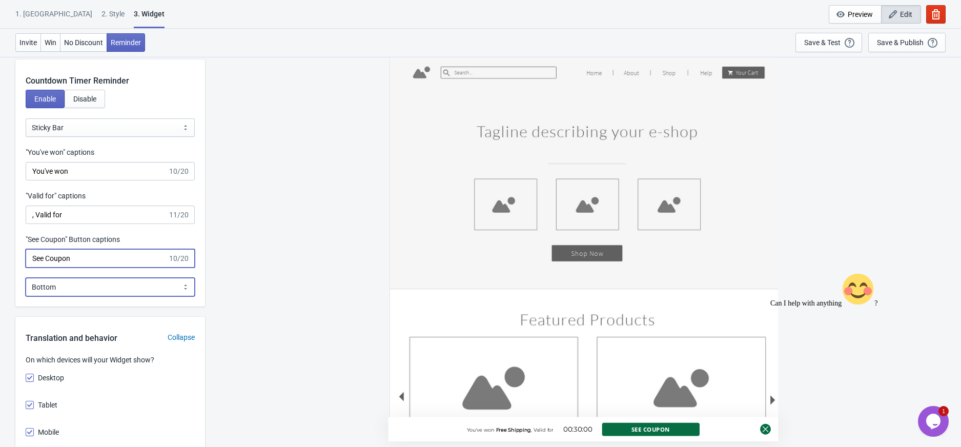
click at [101, 287] on select "Bottom Top" at bounding box center [110, 287] width 169 height 18
click at [227, 284] on div "You've won Free Shipping , Valid for 00:30:00 See Coupon" at bounding box center [583, 251] width 746 height 390
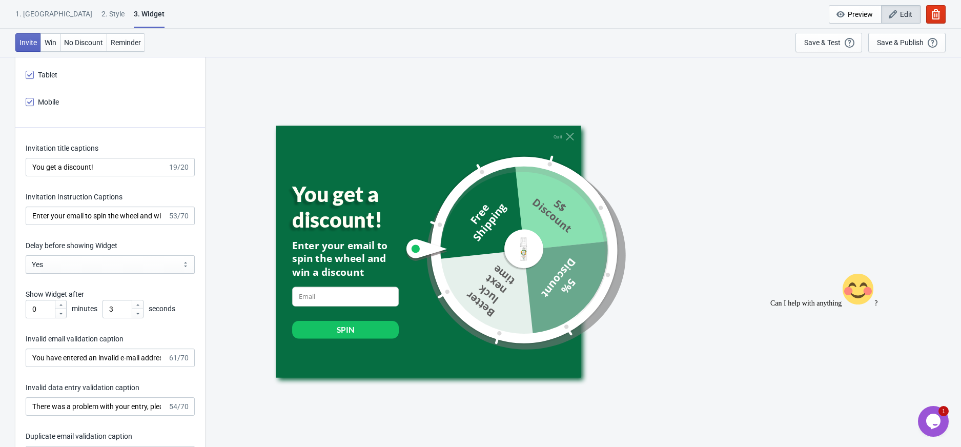
scroll to position [1639, 0]
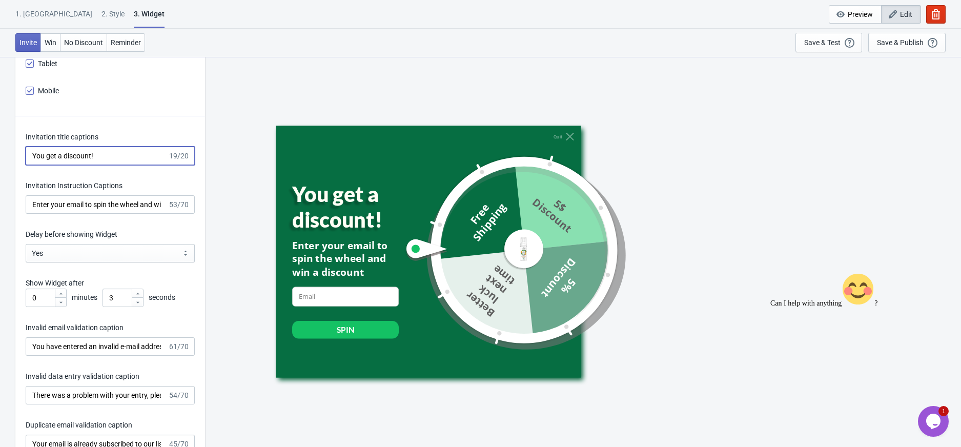
click at [105, 154] on input "You get a discount!" at bounding box center [97, 156] width 142 height 18
drag, startPoint x: 110, startPoint y: 154, endPoint x: -98, endPoint y: 172, distance: 208.8
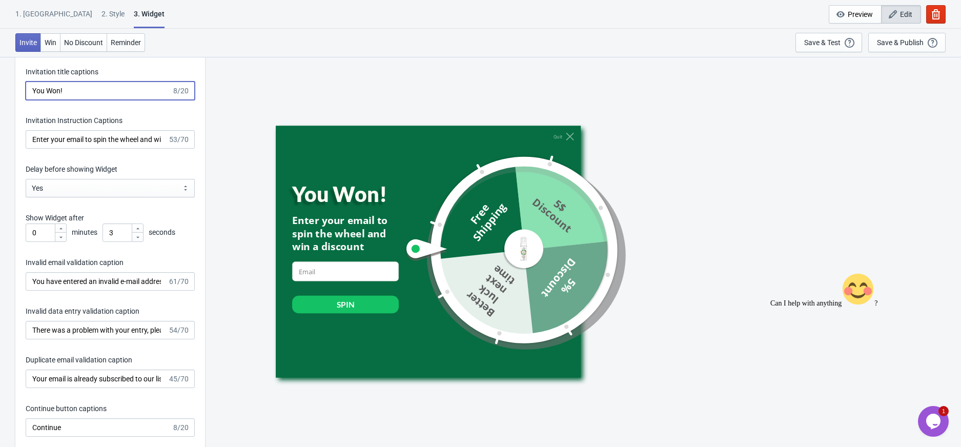
scroll to position [1708, 0]
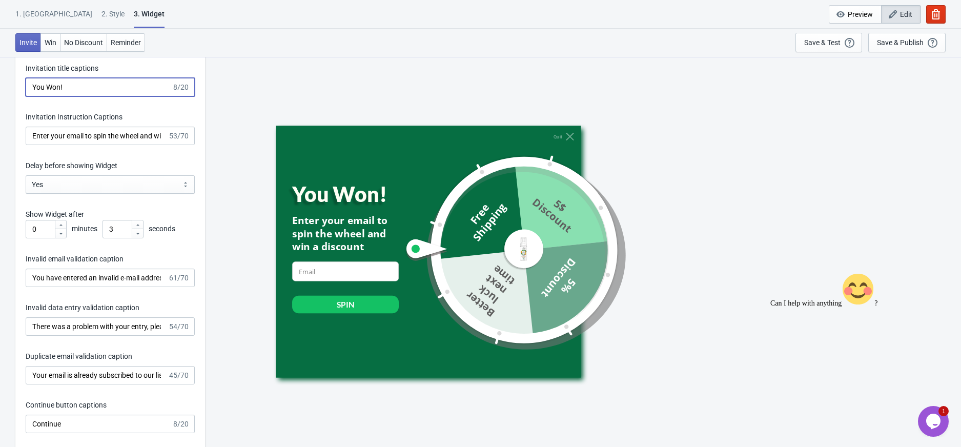
type input "You Won!"
drag, startPoint x: 105, startPoint y: 228, endPoint x: 10, endPoint y: 212, distance: 96.2
click at [10, 212] on div "What information do you want to collect? Ask visitors for to fill in our questi…" at bounding box center [480, 59] width 961 height 3423
click at [210, 202] on div "Quit You Won! Enter your email to spin the wheel and win a discount email-input…" at bounding box center [583, 251] width 746 height 390
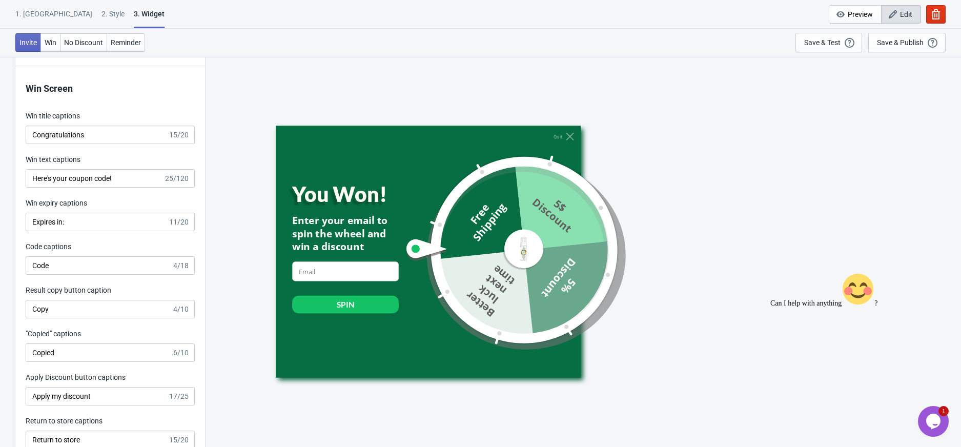
scroll to position [2255, 0]
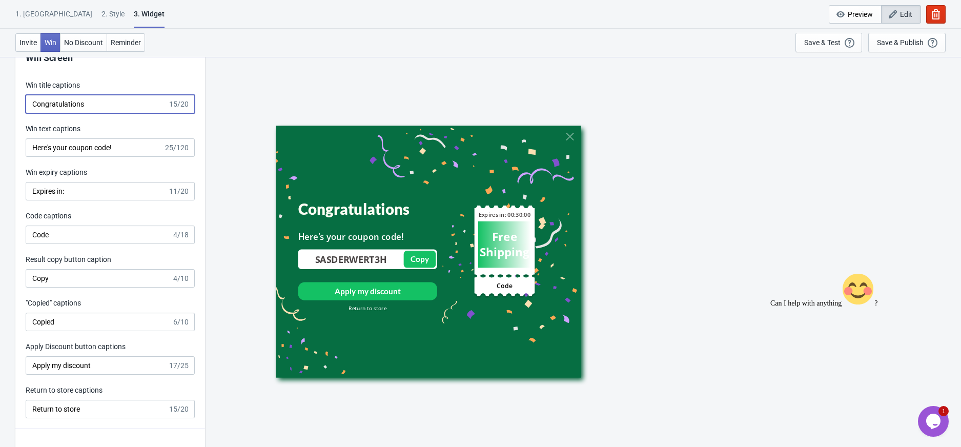
click at [101, 104] on input "Congratulations" at bounding box center [97, 104] width 142 height 18
type input "You did it!!!"
drag, startPoint x: 741, startPoint y: 255, endPoint x: 633, endPoint y: 269, distance: 107.9
click at [739, 255] on div "You did it!!! Here's your coupon code! SASDERWERT3H Copied Copy Apply my discou…" at bounding box center [583, 252] width 615 height 252
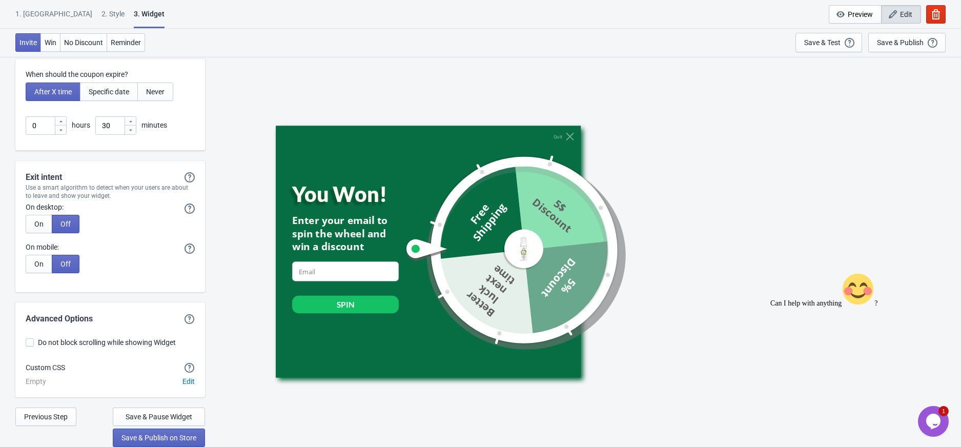
scroll to position [3035, 0]
click at [829, 40] on div "Save & Test" at bounding box center [822, 42] width 36 height 8
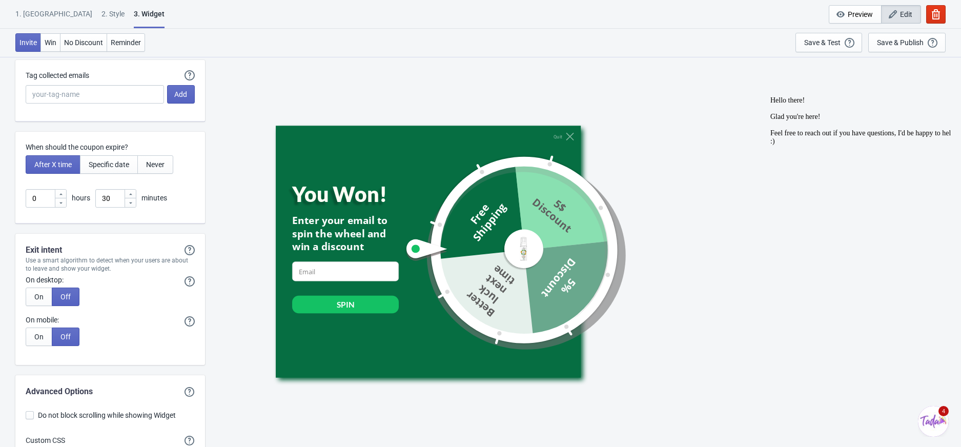
scroll to position [2898, 0]
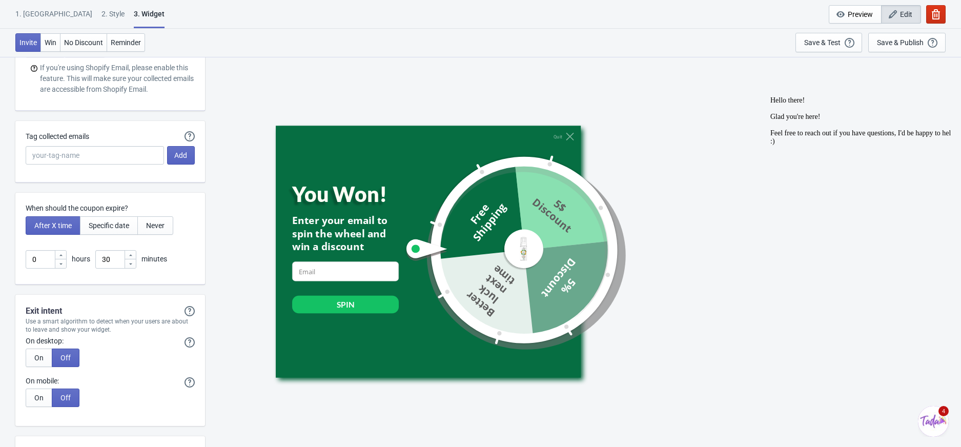
click at [934, 12] on icon "button" at bounding box center [936, 14] width 10 height 10
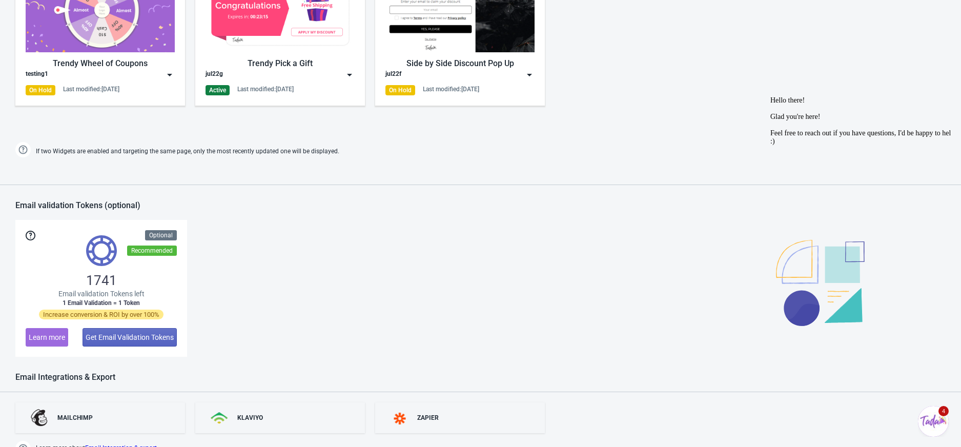
scroll to position [298, 0]
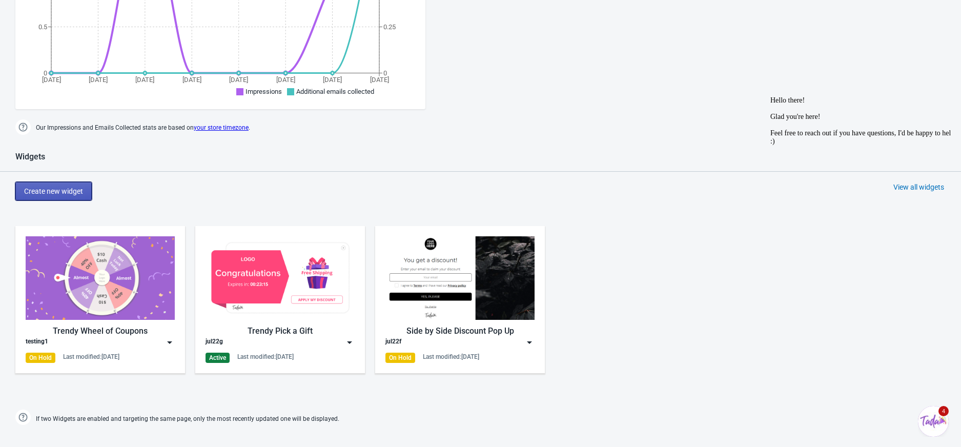
click at [55, 190] on span "Create new widget" at bounding box center [53, 191] width 59 height 8
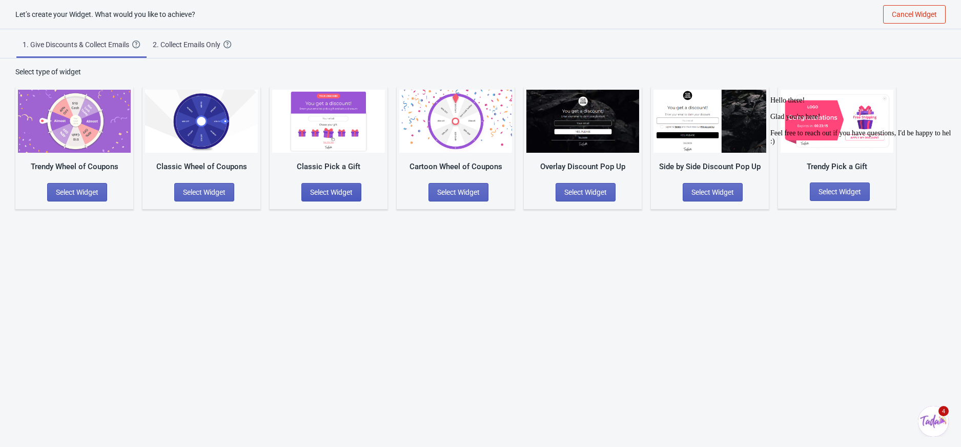
click at [332, 191] on span "Select Widget" at bounding box center [331, 192] width 43 height 8
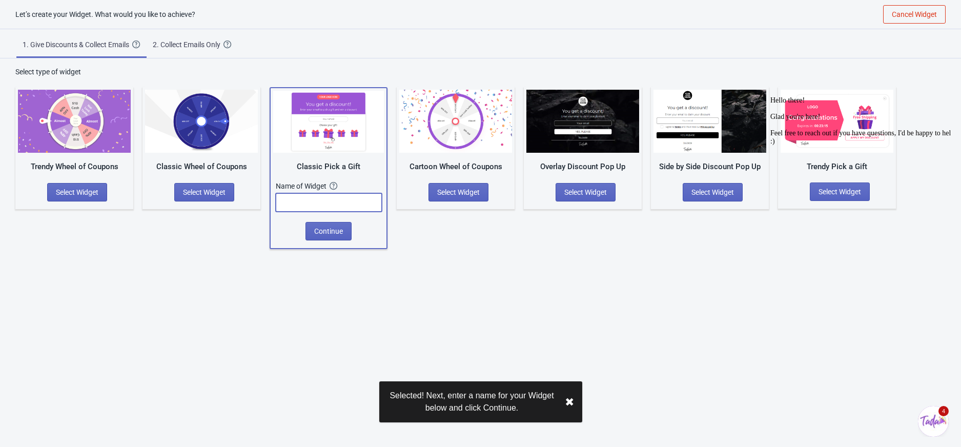
click at [331, 200] on input "text" at bounding box center [329, 202] width 106 height 18
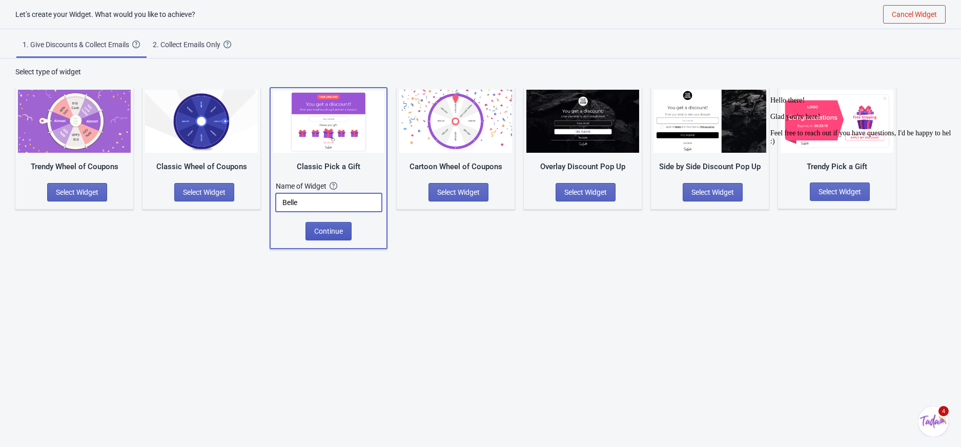
type input "Belle"
click at [341, 232] on span "Continue" at bounding box center [328, 231] width 29 height 8
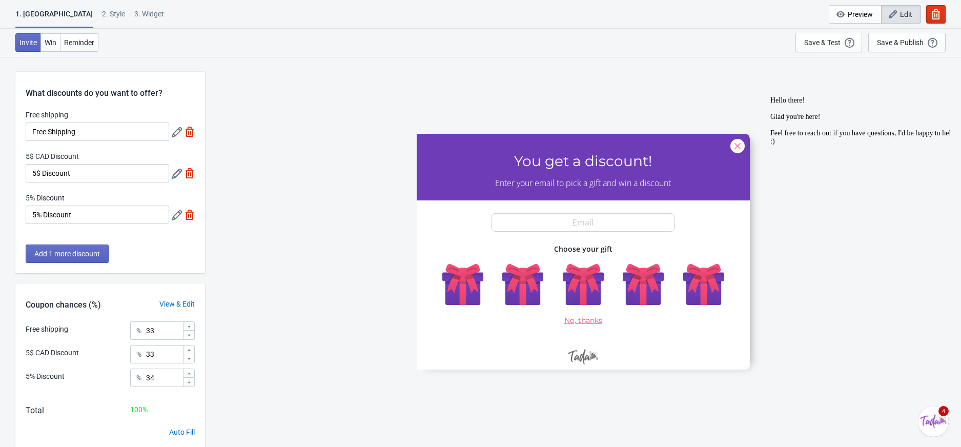
drag, startPoint x: 942, startPoint y: 270, endPoint x: 1321, endPoint y: 235, distance: 379.8
click at [770, 96] on icon "Chat attention grabber" at bounding box center [770, 96] width 0 height 0
click at [102, 16] on div "2 . Style" at bounding box center [113, 18] width 23 height 18
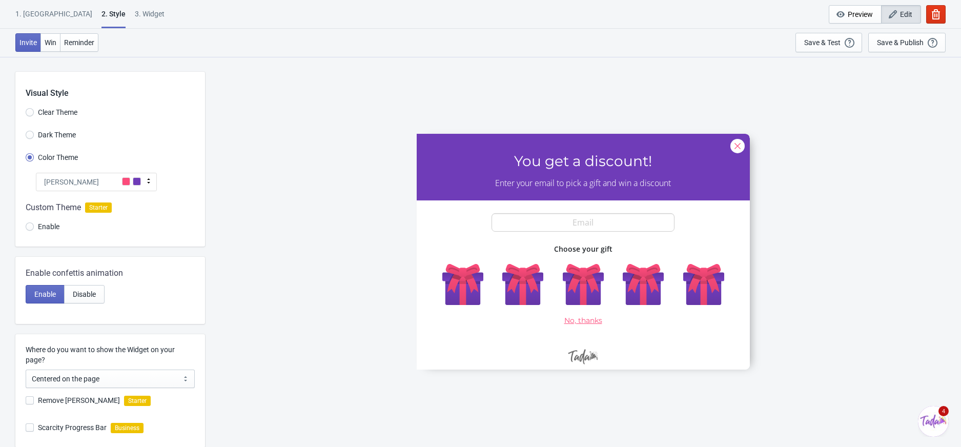
click at [135, 12] on div "3. Widget" at bounding box center [150, 18] width 30 height 18
select select "once"
select select "1"
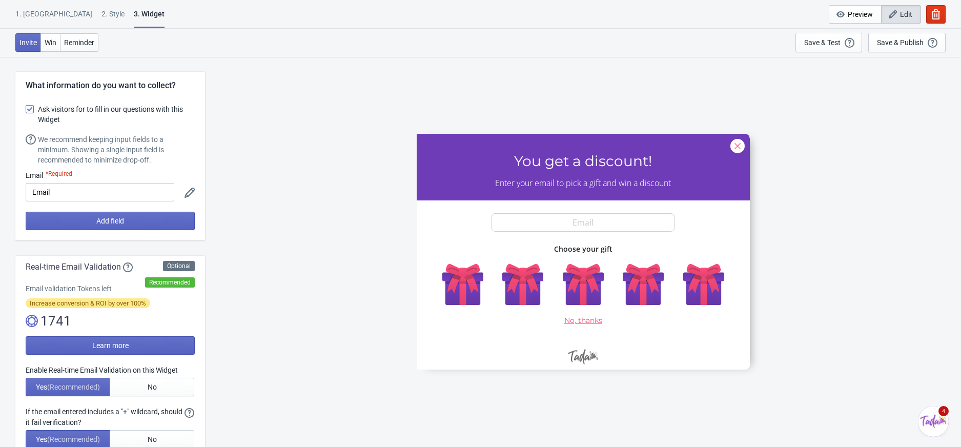
click at [31, 14] on div "1. [GEOGRAPHIC_DATA]" at bounding box center [53, 18] width 77 height 18
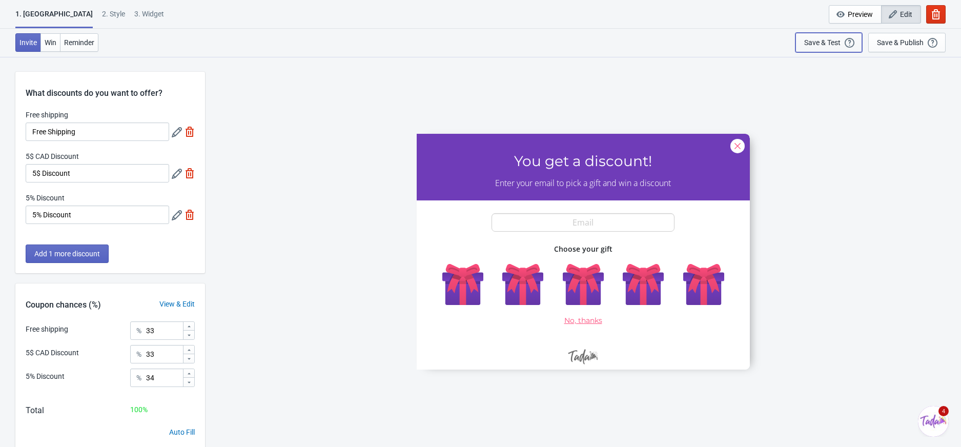
click at [805, 42] on div "Save & Test" at bounding box center [822, 42] width 36 height 8
click at [933, 12] on icon "button" at bounding box center [936, 14] width 8 height 10
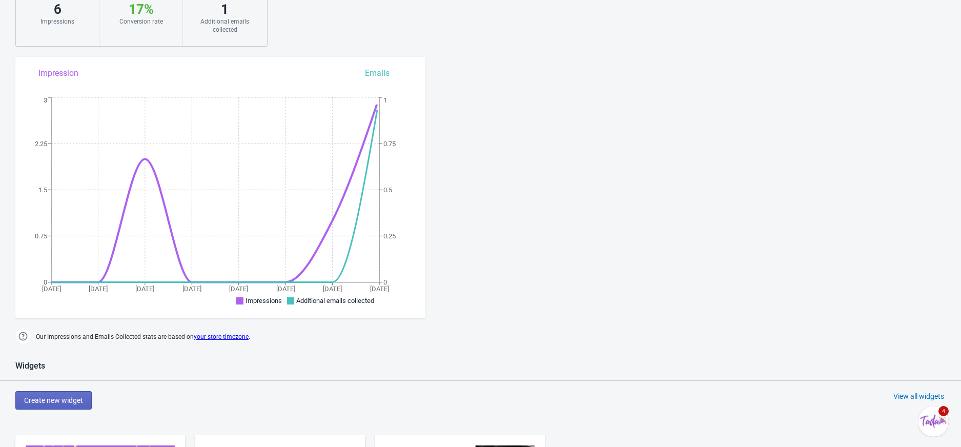
scroll to position [204, 0]
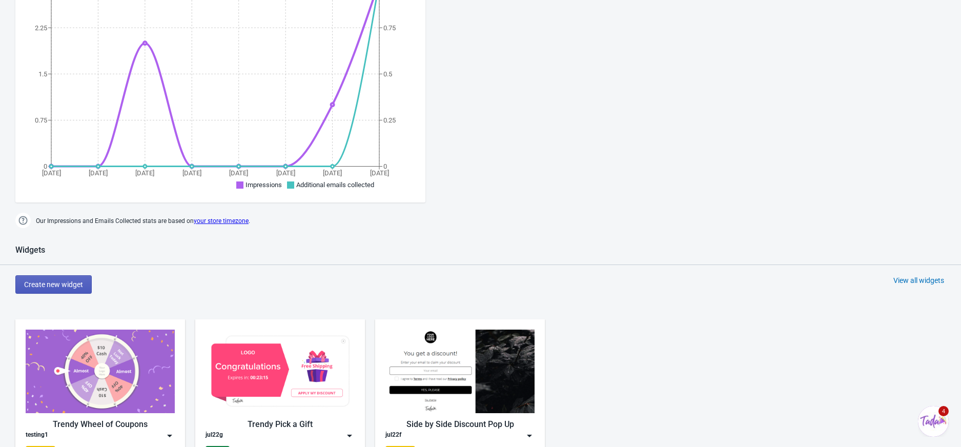
click at [73, 286] on span "Create new widget" at bounding box center [53, 284] width 59 height 8
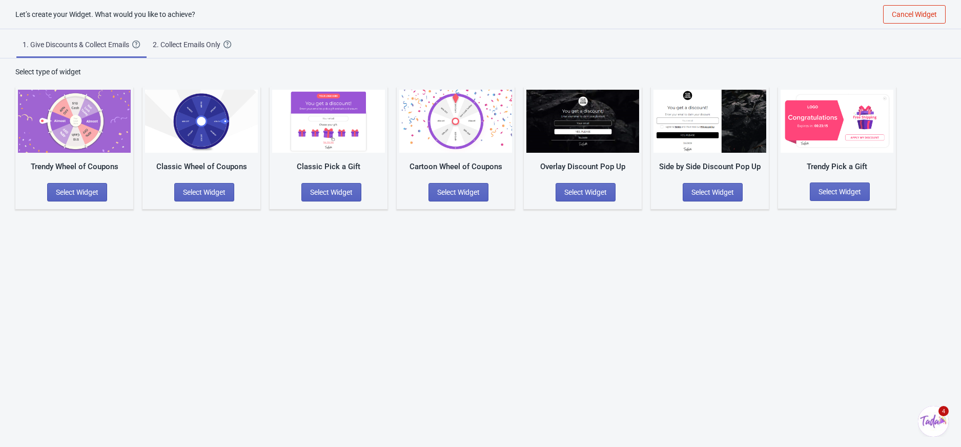
scroll to position [10, 0]
click at [198, 43] on div "2. Collect Emails Only" at bounding box center [188, 44] width 71 height 10
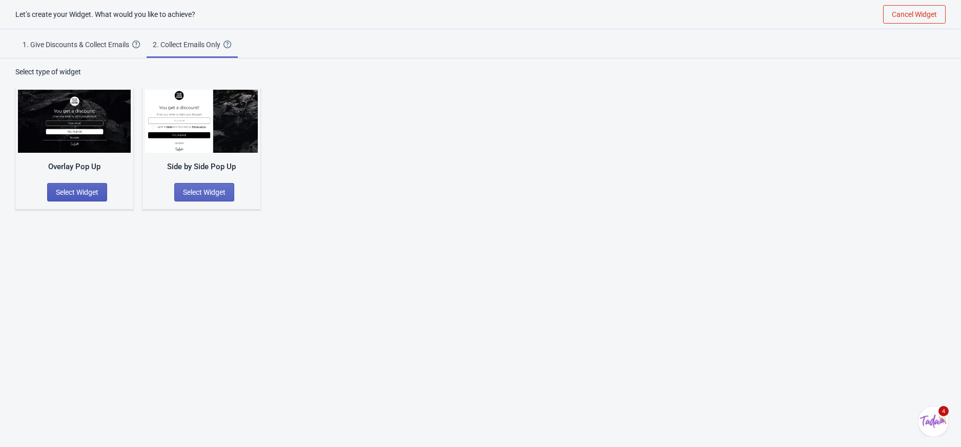
click at [88, 188] on span "Select Widget" at bounding box center [77, 192] width 43 height 8
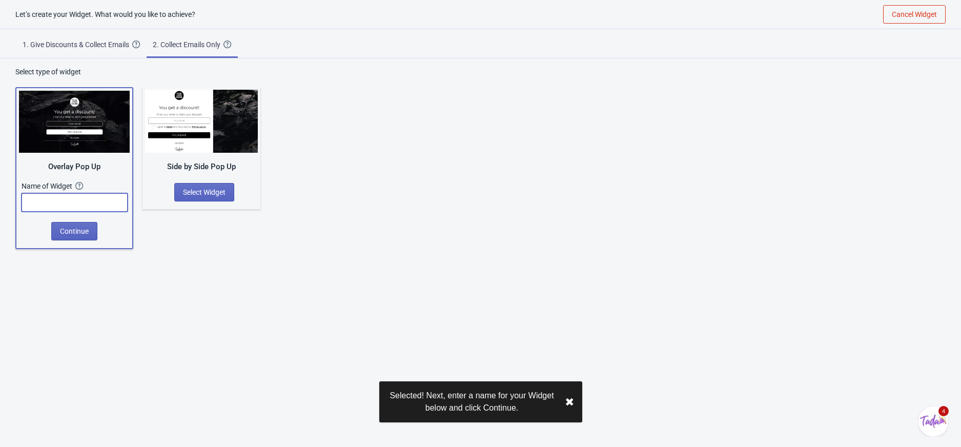
drag, startPoint x: 80, startPoint y: 200, endPoint x: 91, endPoint y: 197, distance: 11.6
click at [85, 198] on input "text" at bounding box center [75, 202] width 106 height 18
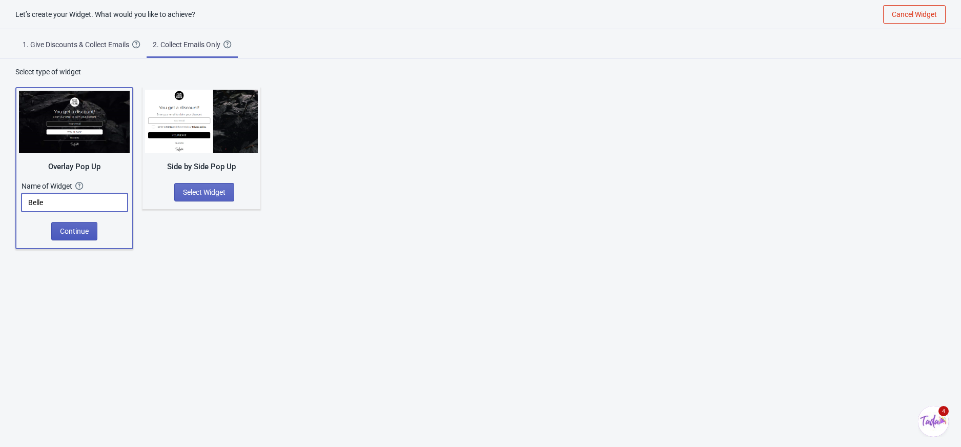
type input "Belle"
click at [63, 231] on span "Continue" at bounding box center [74, 231] width 29 height 8
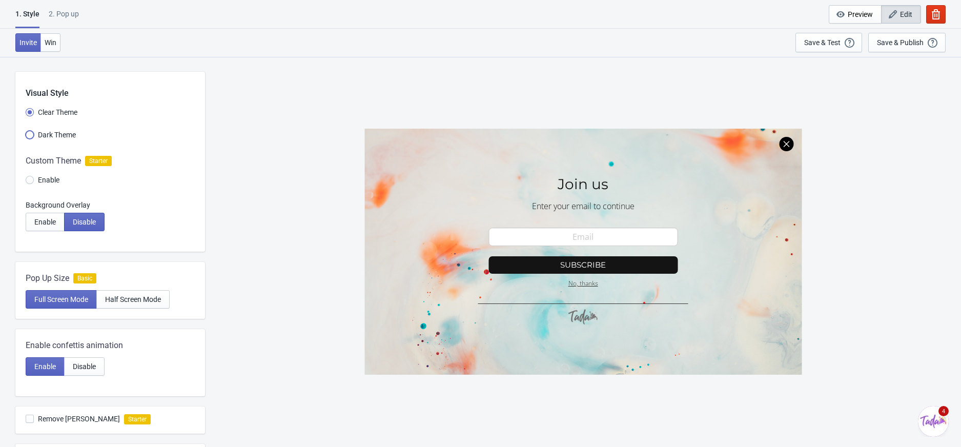
click at [28, 134] on input "Dark Theme" at bounding box center [30, 140] width 8 height 18
radio input "true"
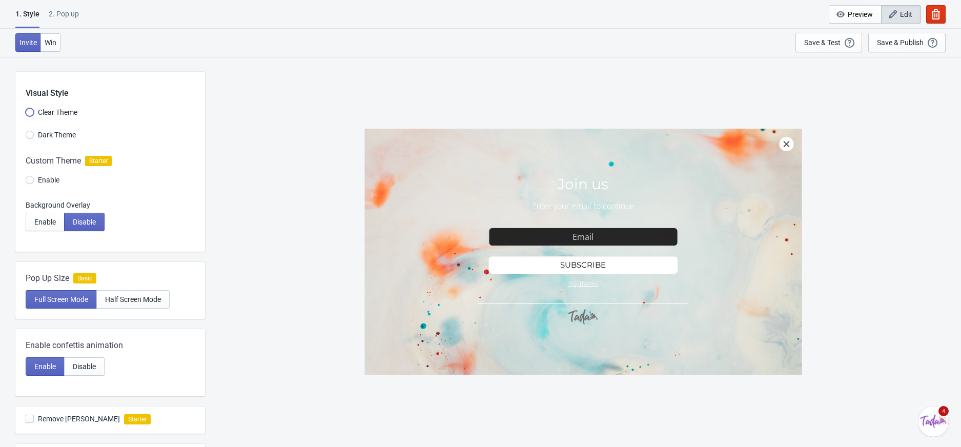
click at [28, 110] on input "Clear Theme" at bounding box center [30, 117] width 8 height 18
radio input "true"
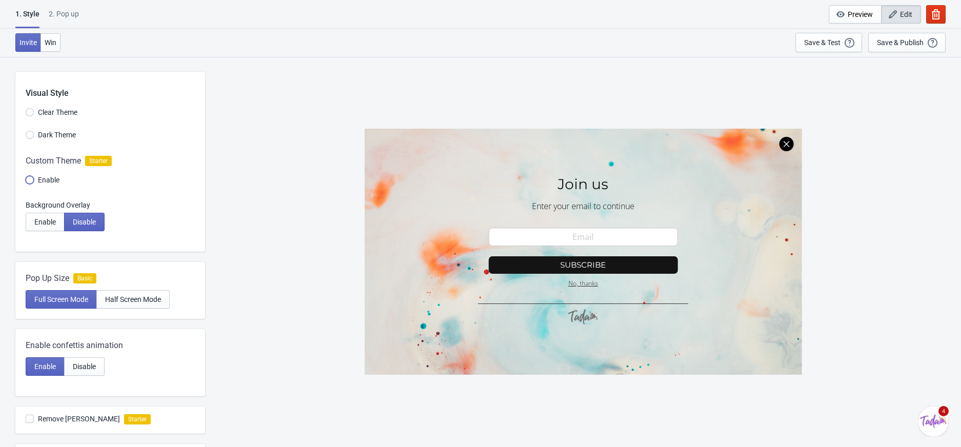
click at [31, 181] on input "Enable" at bounding box center [30, 185] width 8 height 18
radio input "true"
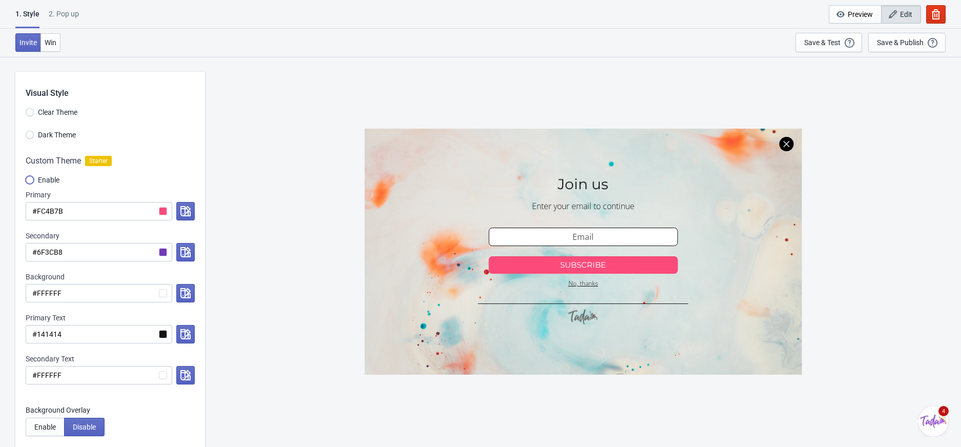
click at [31, 181] on input "Enable" at bounding box center [30, 185] width 8 height 18
click at [27, 114] on input "Clear Theme" at bounding box center [30, 117] width 8 height 18
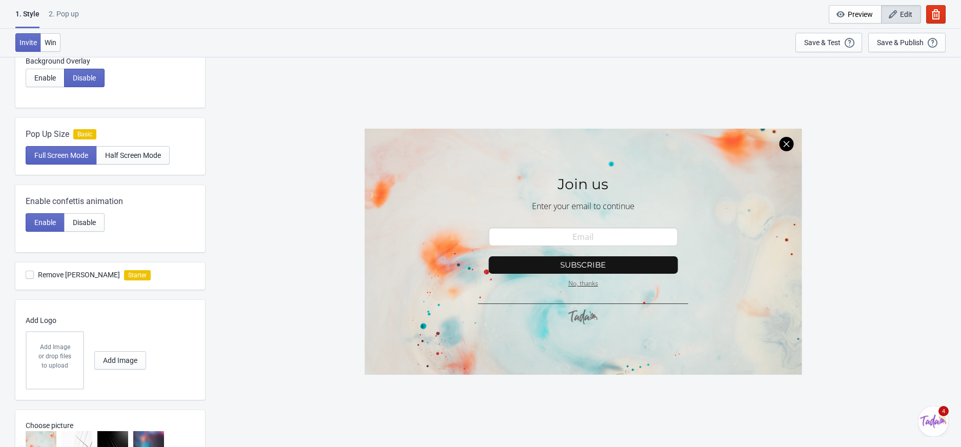
scroll to position [136, 0]
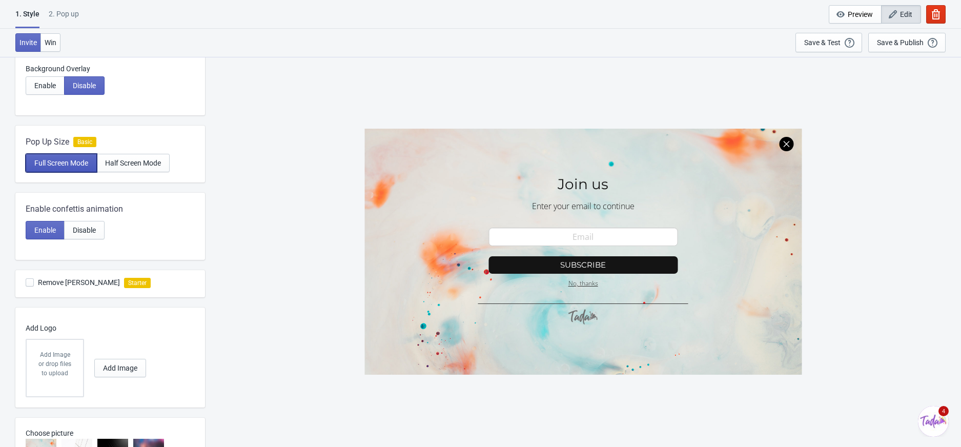
click at [75, 162] on span "Full Screen Mode" at bounding box center [61, 163] width 54 height 8
click at [127, 171] on button "Half Screen Mode" at bounding box center [132, 163] width 73 height 18
radio input "true"
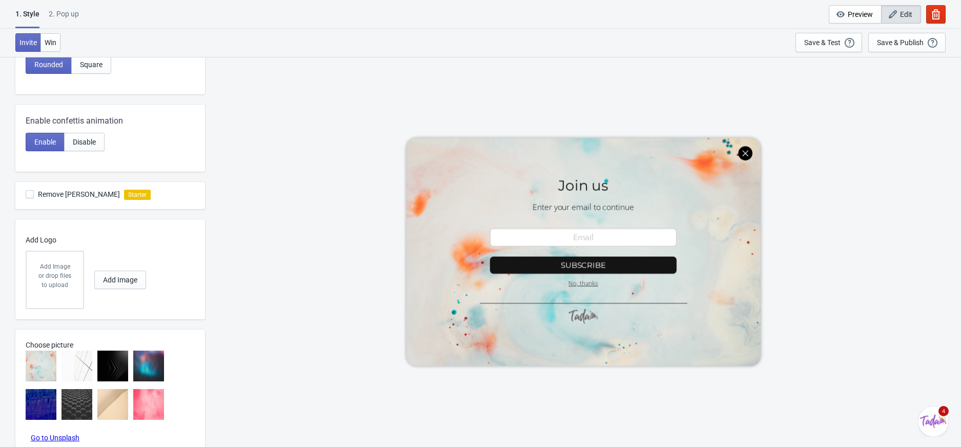
scroll to position [409, 0]
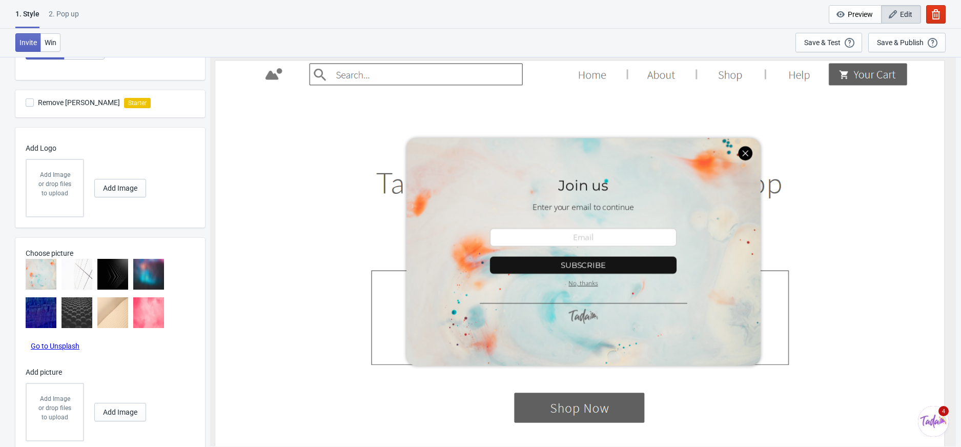
click at [28, 103] on span at bounding box center [30, 102] width 8 height 8
click at [26, 103] on input "Remove [PERSON_NAME]" at bounding box center [26, 107] width 1 height 18
checkbox input "true"
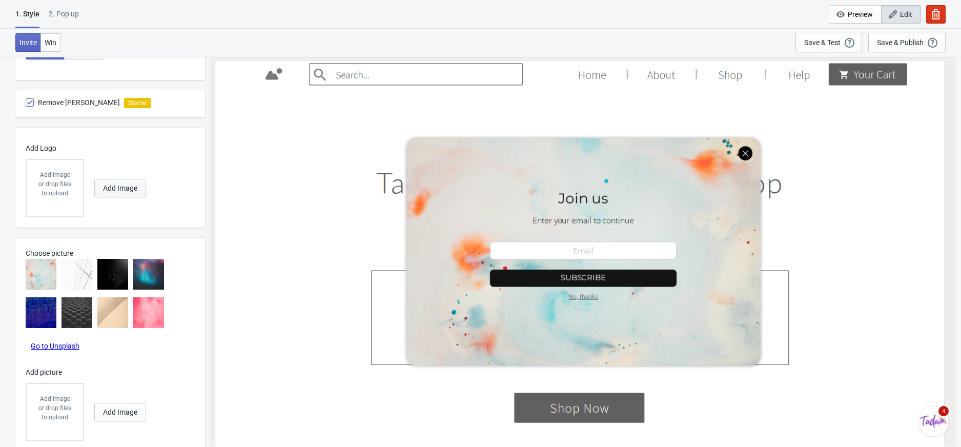
click at [123, 184] on span "Add Image" at bounding box center [120, 188] width 34 height 8
click at [116, 184] on span "Add Image" at bounding box center [120, 188] width 34 height 8
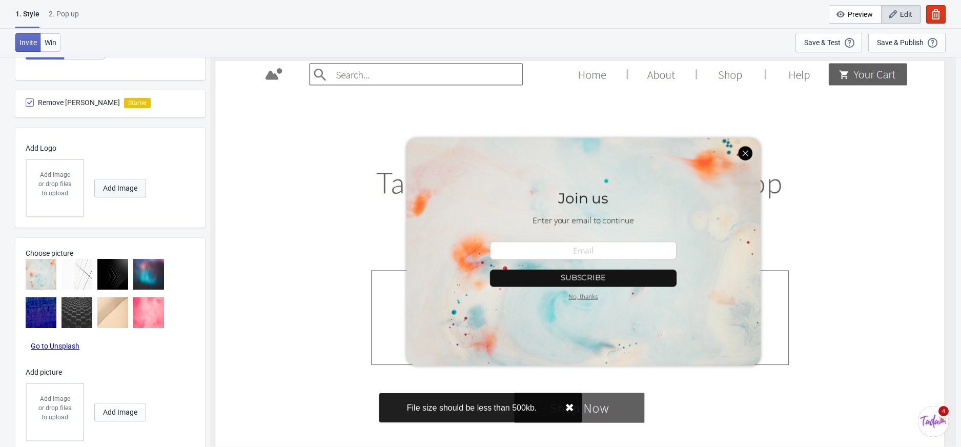
click at [116, 184] on span "Add Image" at bounding box center [120, 188] width 34 height 8
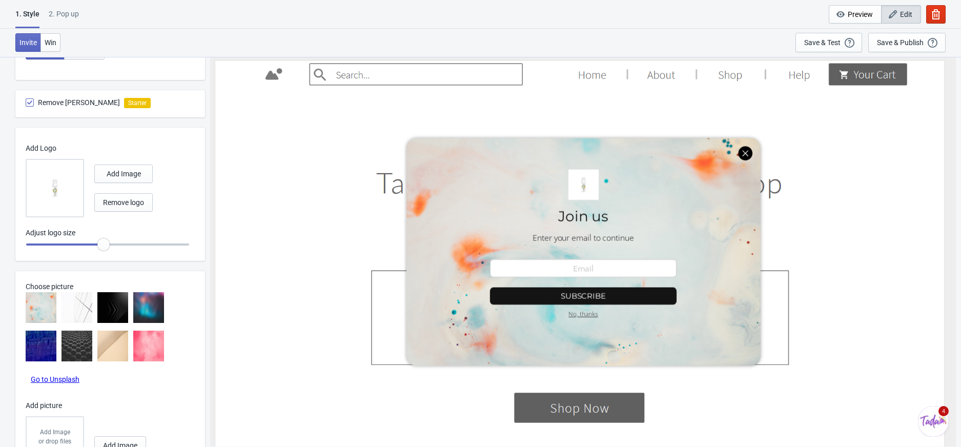
radio input "true"
type input "0.9"
radio input "true"
type input "0.95"
radio input "true"
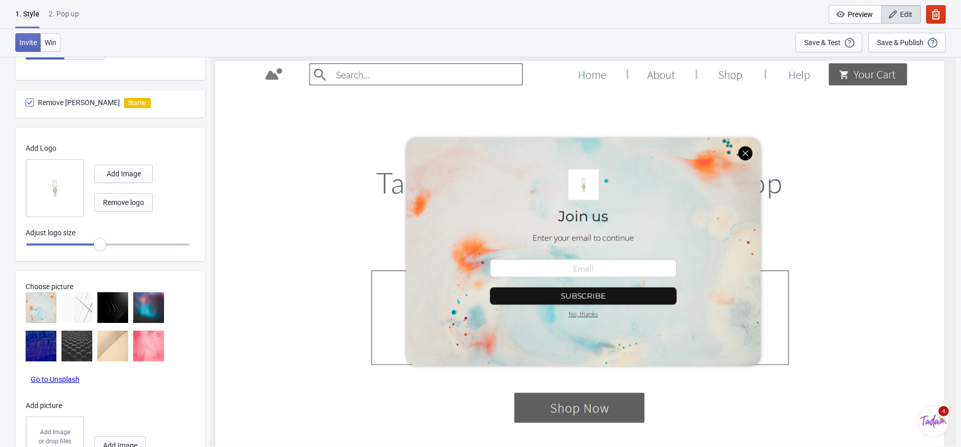
type input "1"
radio input "true"
type input "1.05"
radio input "true"
type input "1.15"
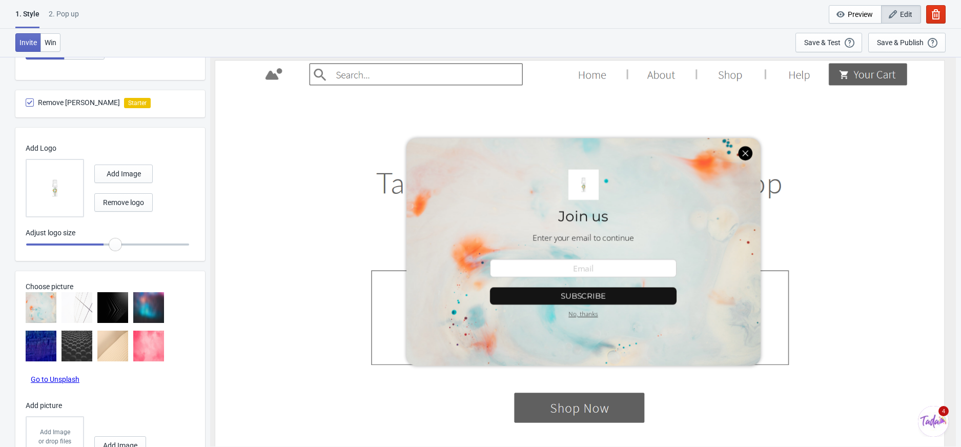
radio input "true"
type input "1.25"
radio input "true"
type input "1.35"
radio input "true"
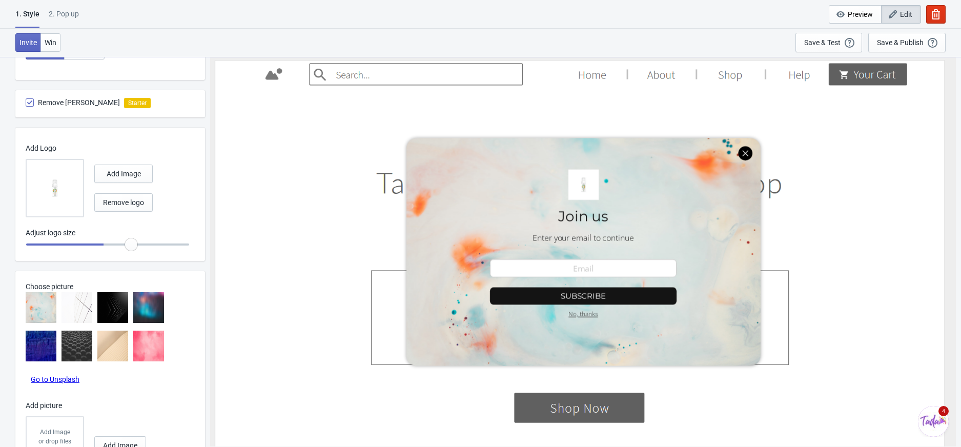
type input "1.55"
radio input "true"
type input "1.65"
radio input "true"
type input "1.75"
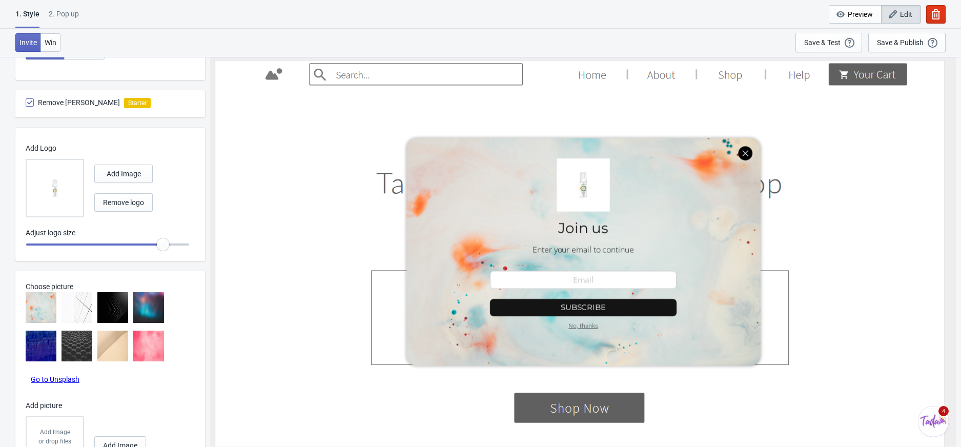
radio input "true"
type input "1.8"
radio input "true"
type input "1.85"
radio input "true"
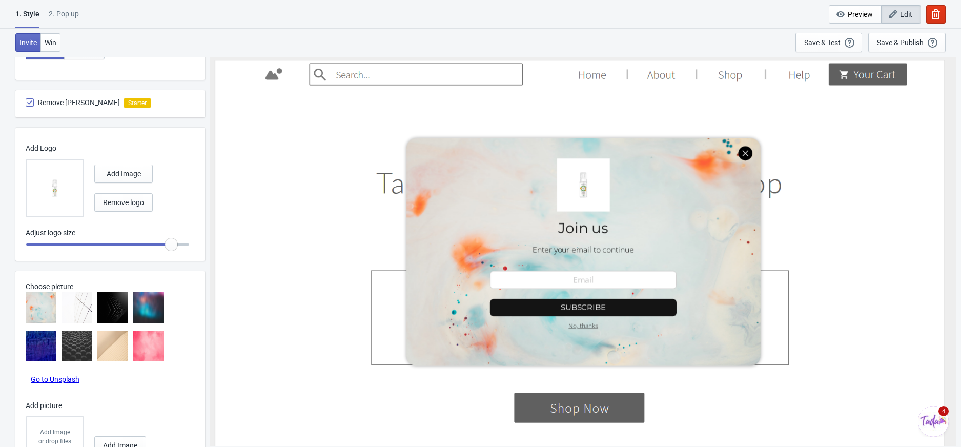
type input "1.9"
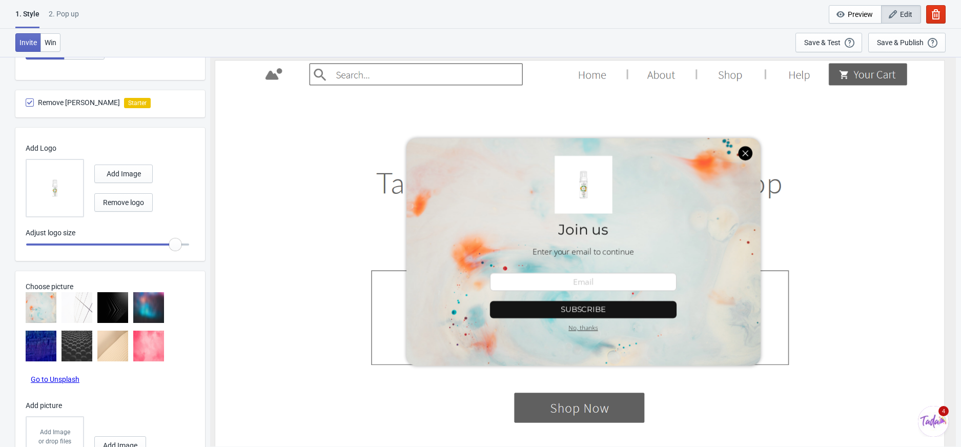
radio input "true"
type input "1.95"
radio input "true"
drag, startPoint x: 97, startPoint y: 237, endPoint x: 196, endPoint y: 237, distance: 99.4
type input "2"
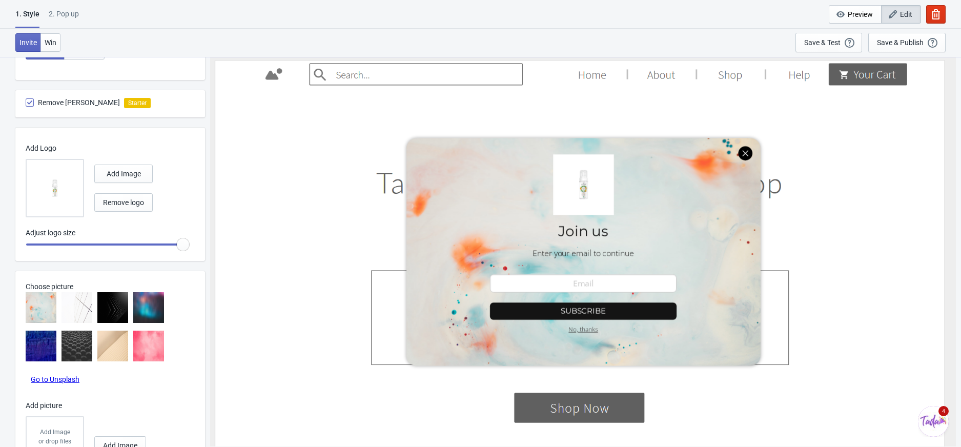
click at [190, 237] on input "range" at bounding box center [108, 244] width 164 height 18
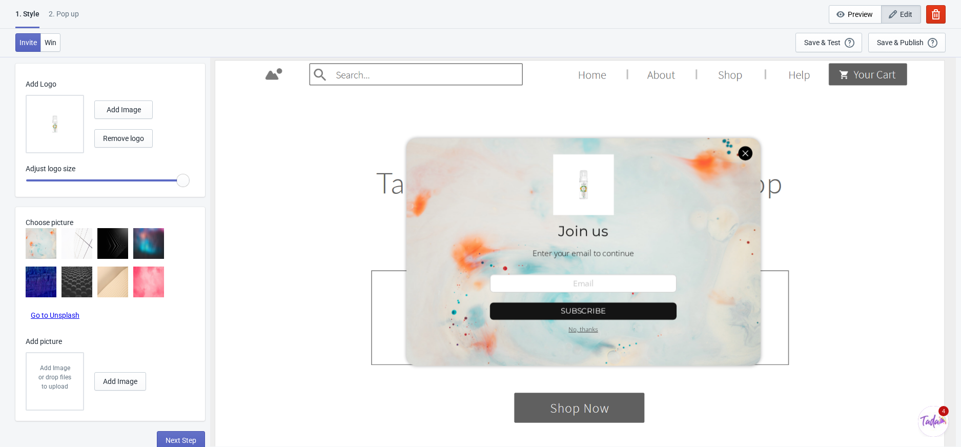
scroll to position [476, 0]
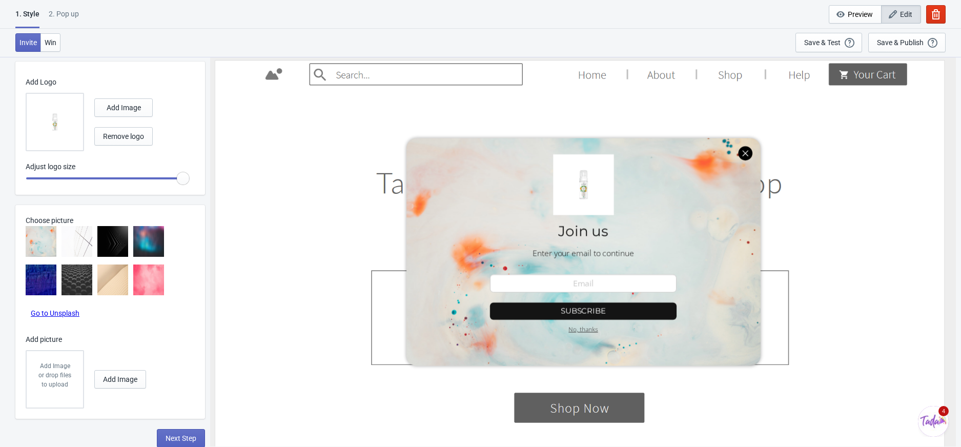
click at [150, 239] on img at bounding box center [148, 241] width 31 height 31
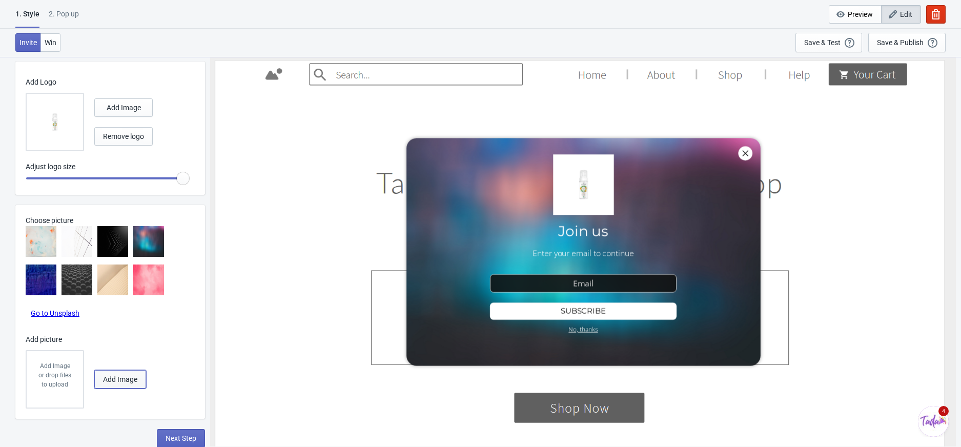
click at [122, 379] on span "Add Image" at bounding box center [120, 379] width 34 height 8
radio input "true"
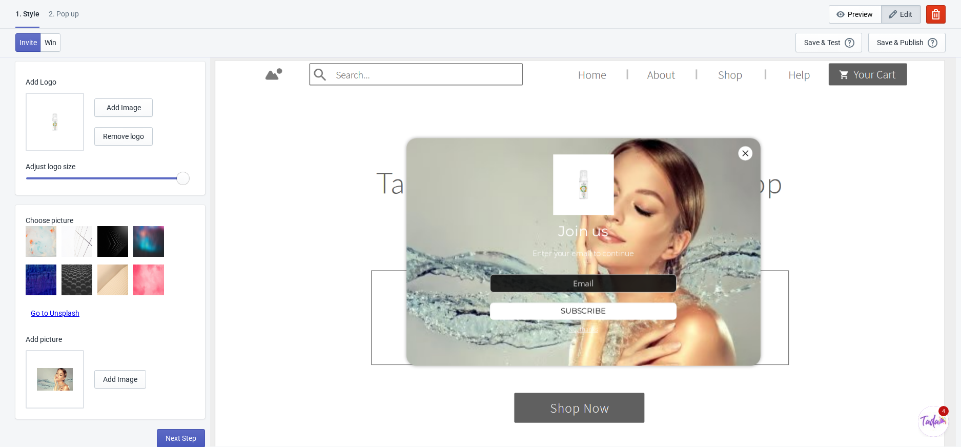
click at [167, 436] on span "Next Step" at bounding box center [181, 438] width 31 height 8
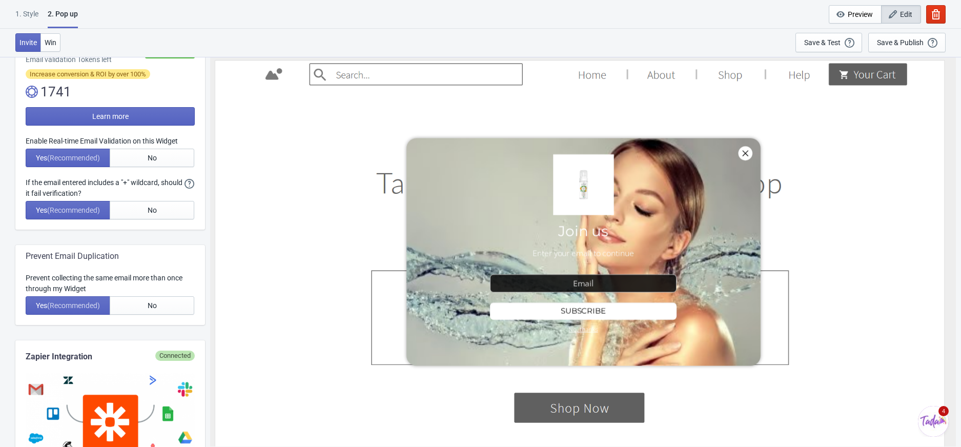
scroll to position [204, 0]
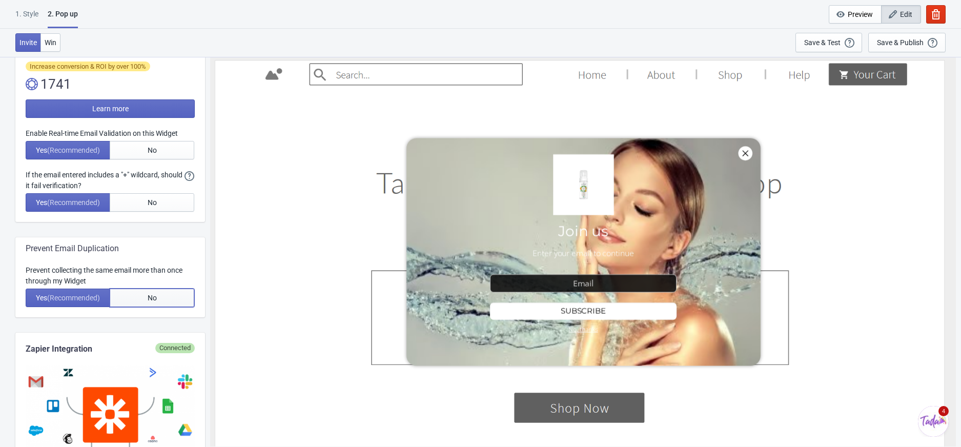
click at [130, 297] on button "No" at bounding box center [152, 298] width 85 height 18
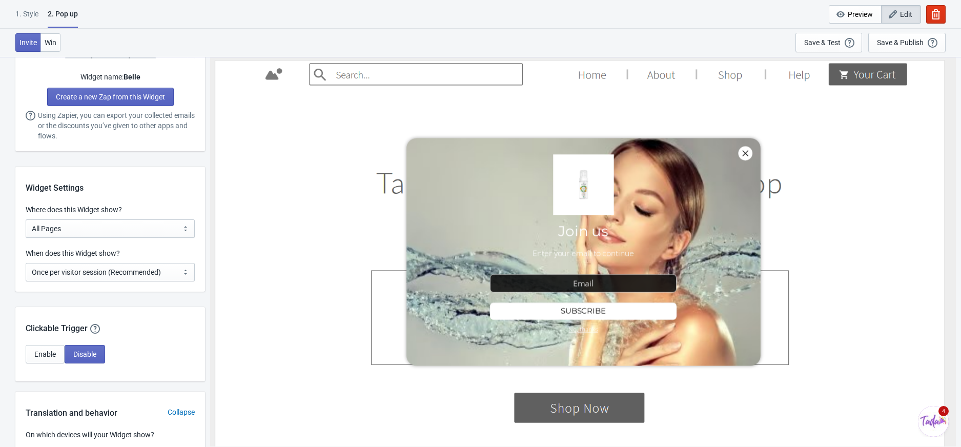
scroll to position [615, 0]
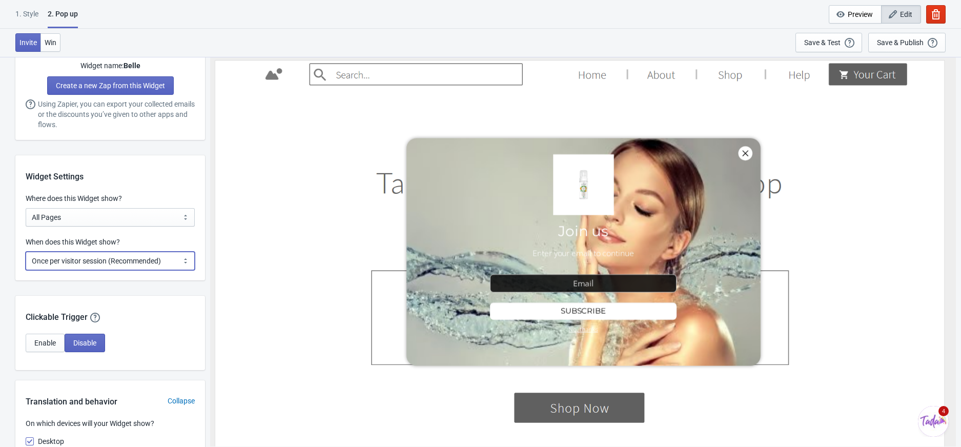
click at [168, 265] on select "Every new visit of page Once every period of time Once per visitor session (Rec…" at bounding box center [110, 261] width 169 height 18
select select "every"
click at [26, 252] on select "Every new visit of page Once every period of time Once per visitor session (Rec…" at bounding box center [110, 261] width 169 height 18
click at [276, 249] on div at bounding box center [583, 251] width 736 height 385
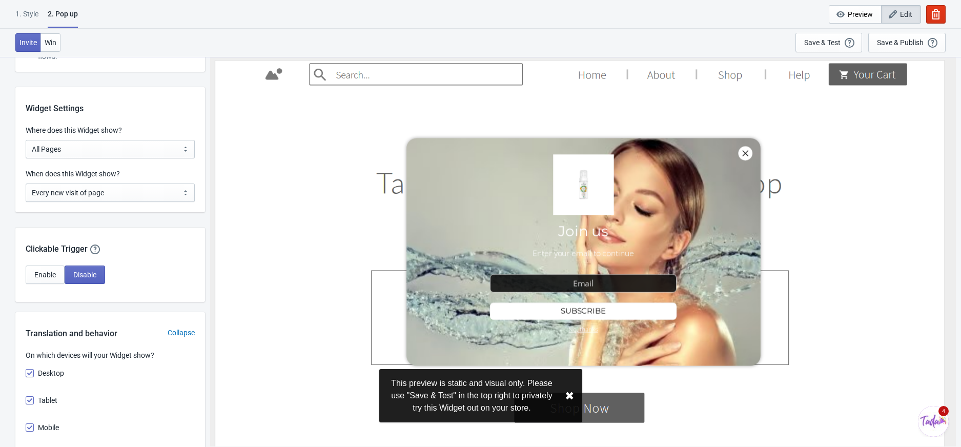
scroll to position [751, 0]
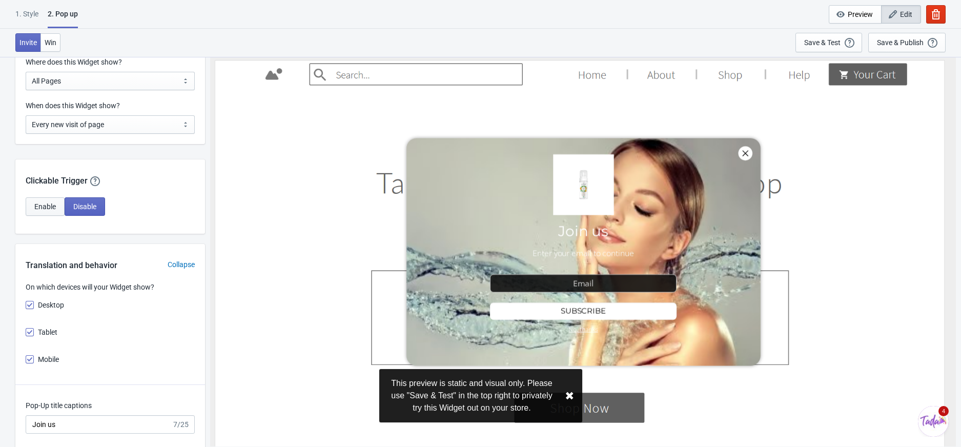
click at [45, 203] on span "Enable" at bounding box center [45, 206] width 22 height 8
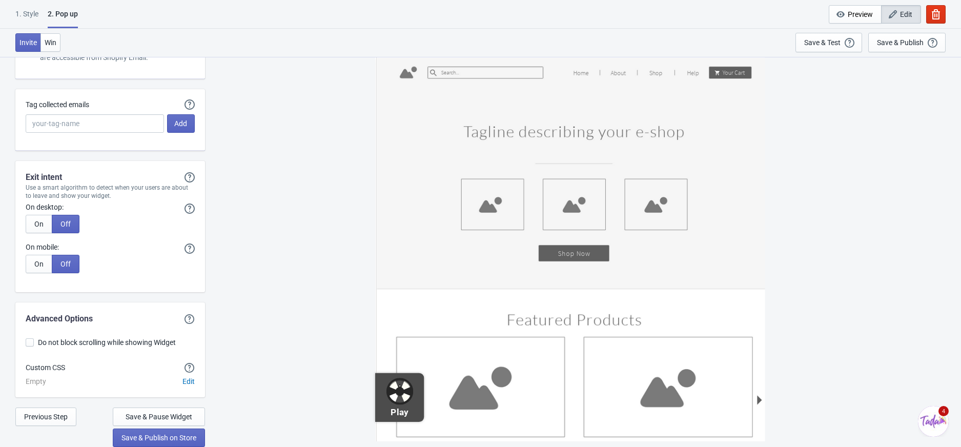
scroll to position [2192, 0]
click at [828, 42] on div "Save & Test" at bounding box center [822, 42] width 36 height 8
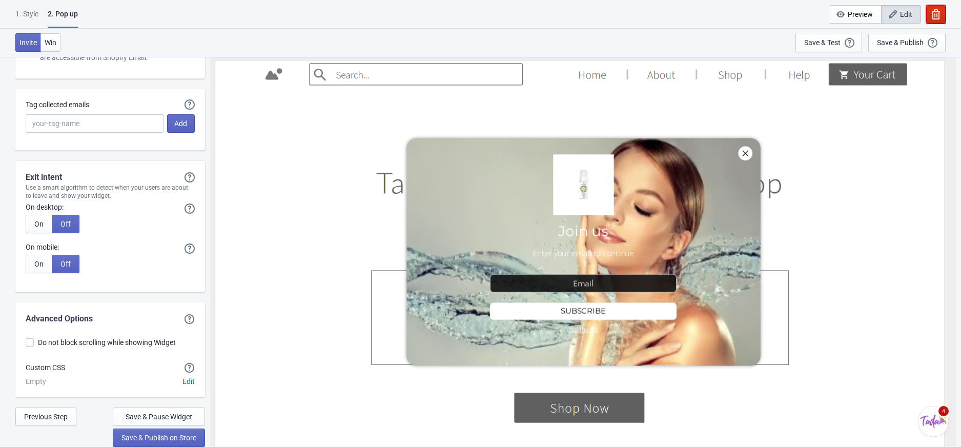
click at [938, 13] on icon "button" at bounding box center [936, 14] width 10 height 10
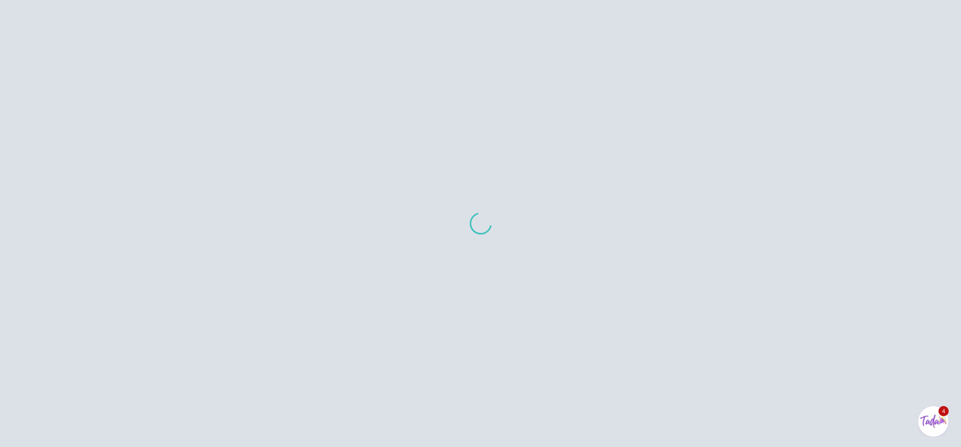
scroll to position [639, 0]
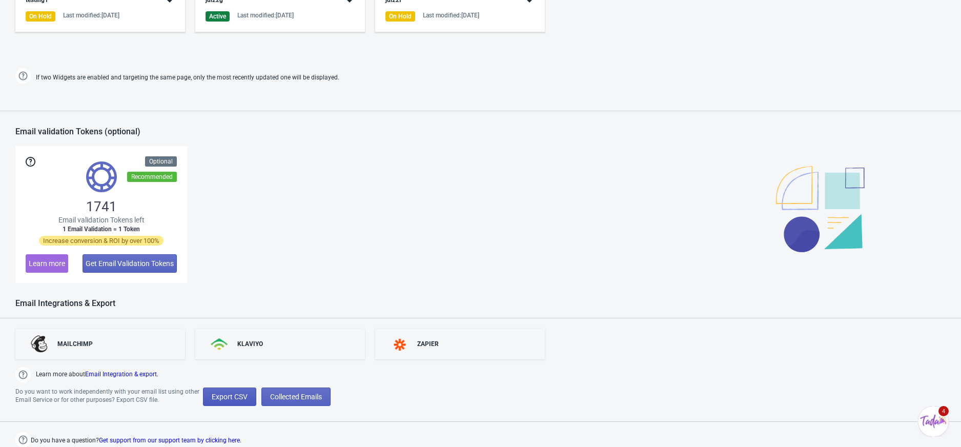
click at [212, 398] on span "Export CSV" at bounding box center [230, 397] width 36 height 8
select select "2025"
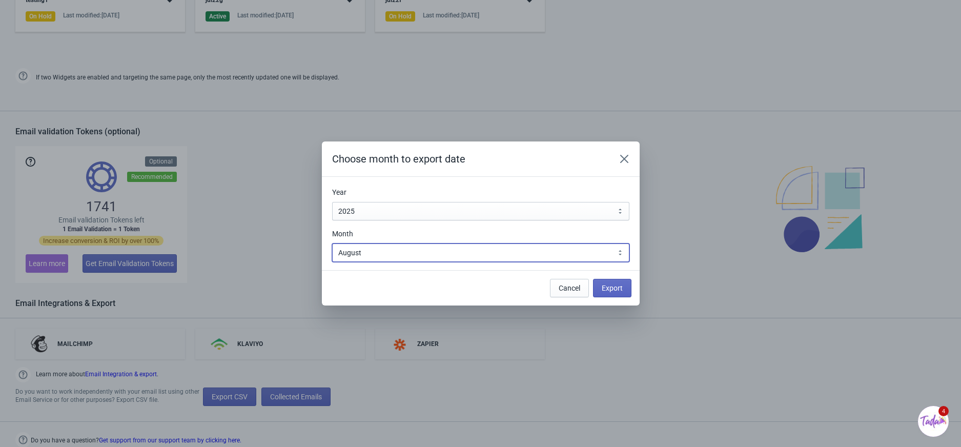
click at [504, 252] on select "January February March April May June July August September October November De…" at bounding box center [480, 252] width 297 height 18
select select "7"
click at [332, 243] on select "January February March April May June July August September October November De…" at bounding box center [480, 252] width 297 height 18
click at [608, 284] on span "Export" at bounding box center [612, 288] width 21 height 8
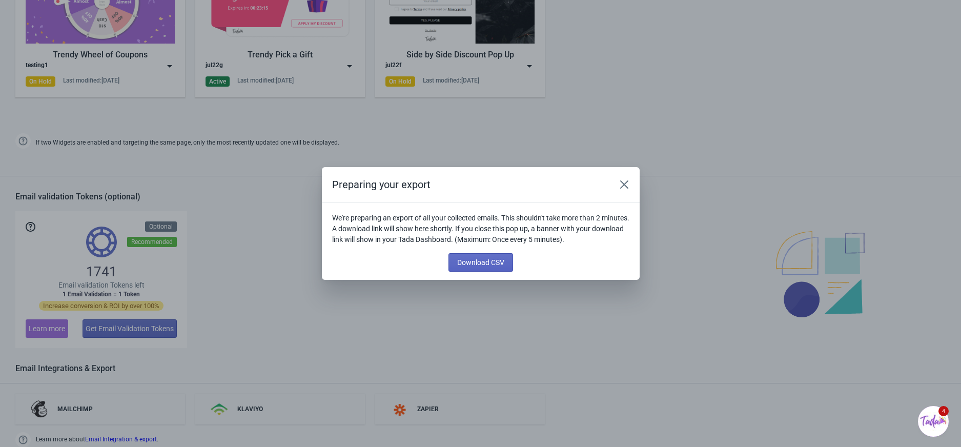
scroll to position [704, 0]
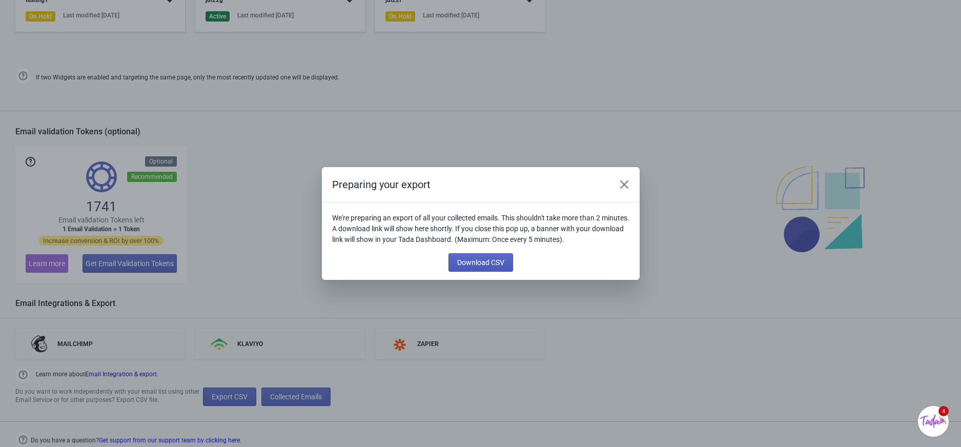
click at [457, 259] on span "Download CSV" at bounding box center [480, 262] width 47 height 8
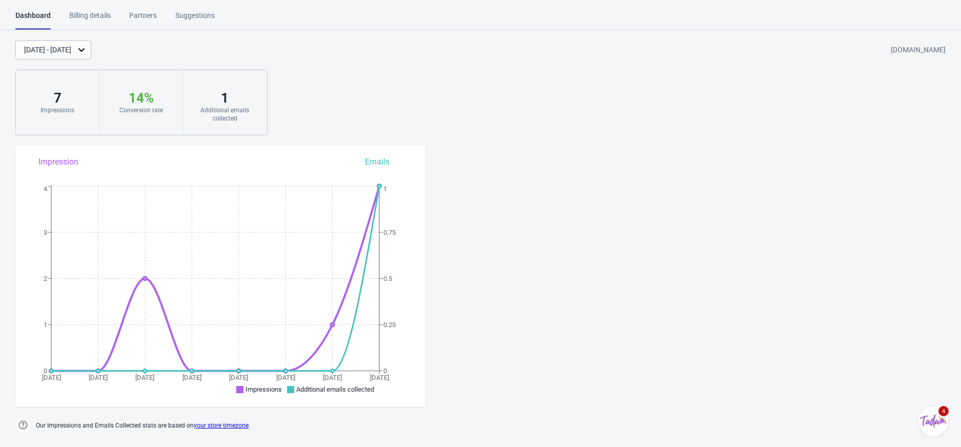
scroll to position [639, 0]
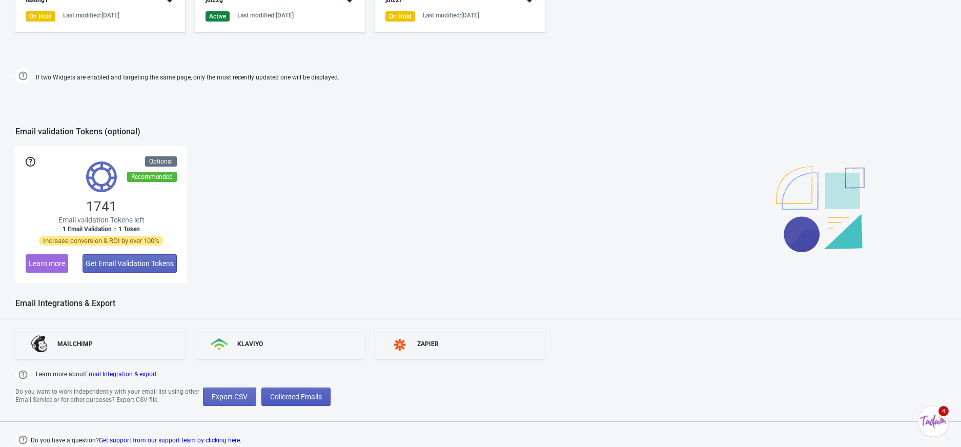
click at [301, 396] on span "Collected Emails" at bounding box center [296, 397] width 52 height 8
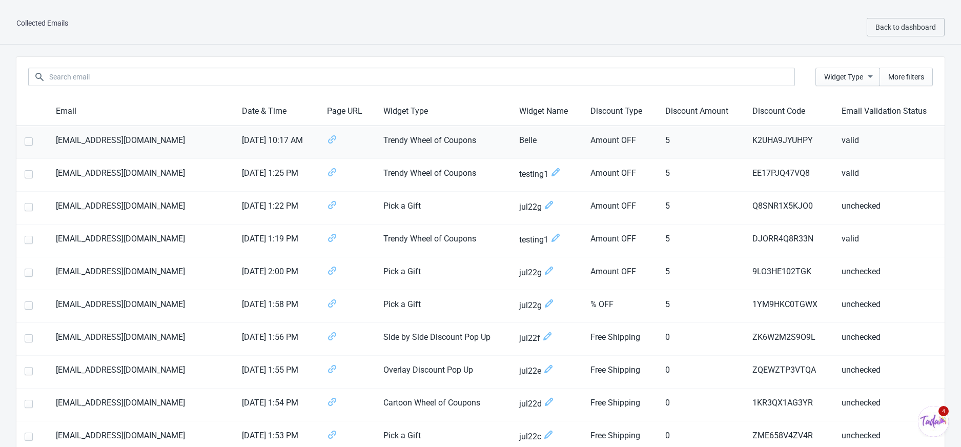
click at [29, 145] on span at bounding box center [29, 141] width 8 height 8
click at [25, 145] on input "checkbox" at bounding box center [25, 146] width 1 height 18
checkbox input "true"
click at [29, 174] on span at bounding box center [29, 174] width 8 height 8
click at [25, 174] on input "checkbox" at bounding box center [25, 179] width 1 height 18
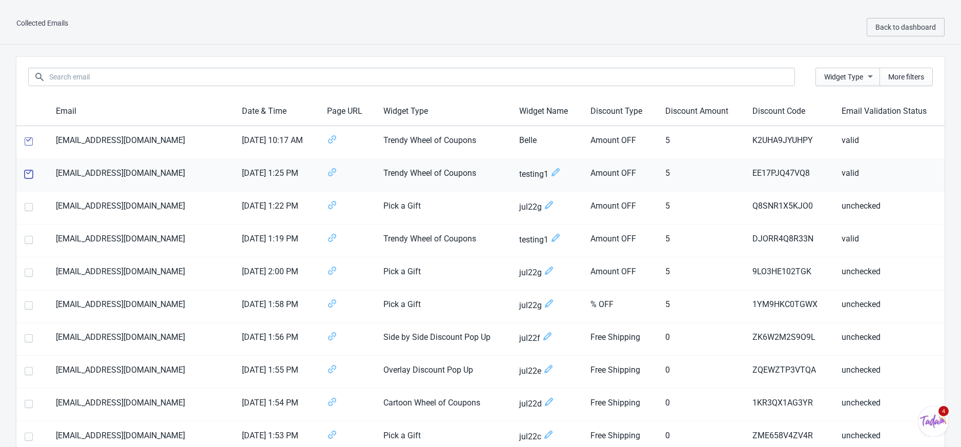
checkbox input "true"
click at [29, 218] on th at bounding box center [31, 208] width 31 height 33
click at [30, 208] on span at bounding box center [29, 207] width 8 height 8
click at [25, 208] on input "checkbox" at bounding box center [25, 212] width 1 height 18
checkbox input "true"
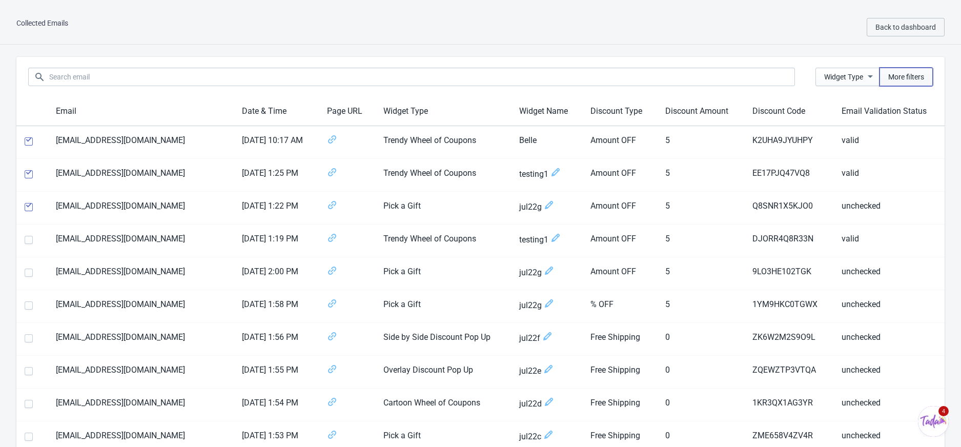
click at [902, 73] on span "More filters" at bounding box center [906, 77] width 36 height 8
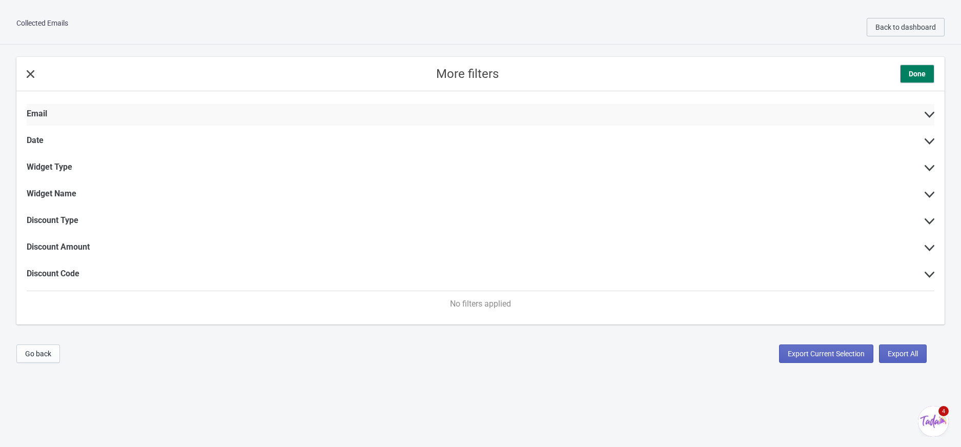
click at [925, 114] on icon at bounding box center [929, 115] width 10 height 6
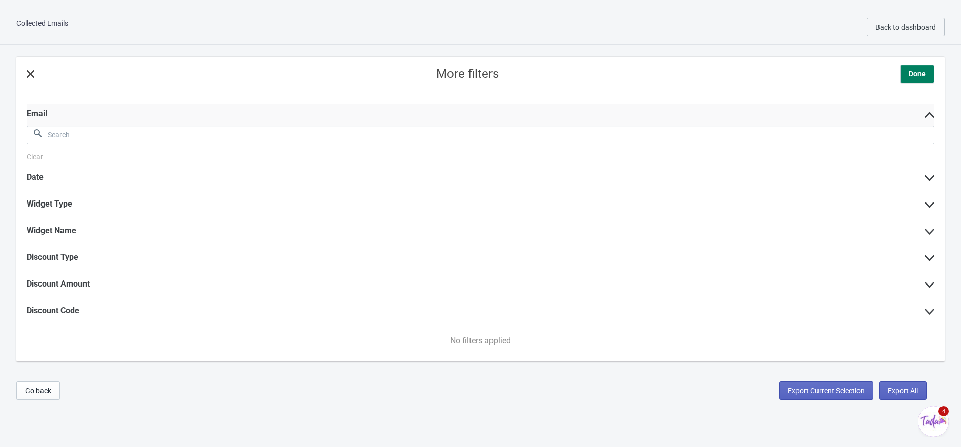
click at [925, 114] on icon at bounding box center [929, 115] width 10 height 6
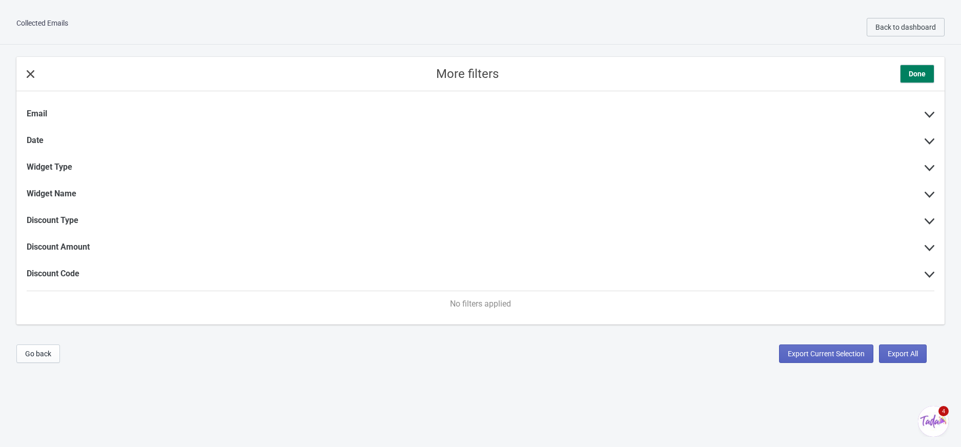
click at [33, 75] on icon at bounding box center [31, 74] width 8 height 8
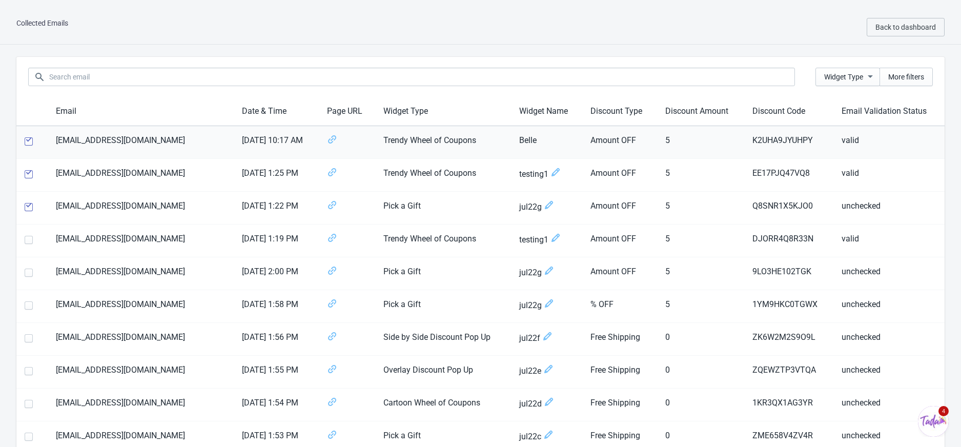
click at [25, 140] on span at bounding box center [29, 141] width 8 height 8
click at [25, 140] on input "checkbox" at bounding box center [25, 146] width 1 height 18
checkbox input "false"
drag, startPoint x: 25, startPoint y: 175, endPoint x: 26, endPoint y: 181, distance: 6.2
click at [25, 175] on span at bounding box center [29, 174] width 8 height 8
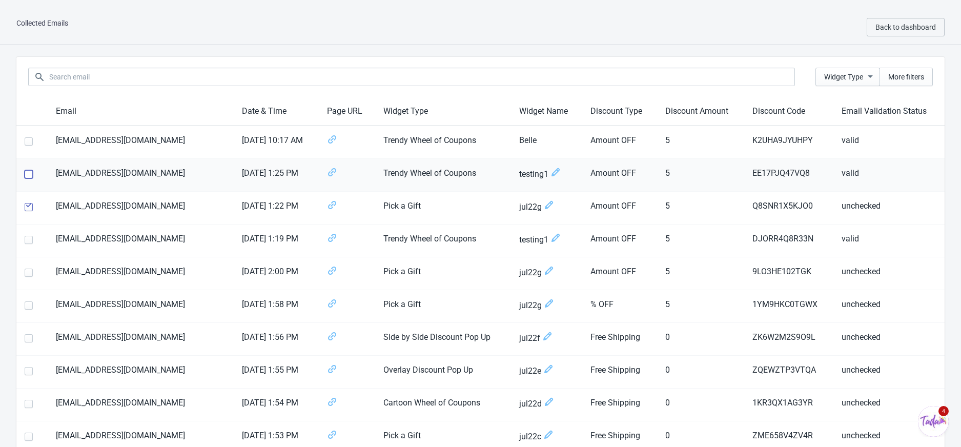
click at [25, 175] on input "checkbox" at bounding box center [25, 179] width 1 height 18
checkbox input "false"
drag, startPoint x: 26, startPoint y: 206, endPoint x: 58, endPoint y: 200, distance: 32.8
click at [28, 205] on span at bounding box center [29, 207] width 8 height 8
click at [25, 205] on input "checkbox" at bounding box center [25, 212] width 1 height 18
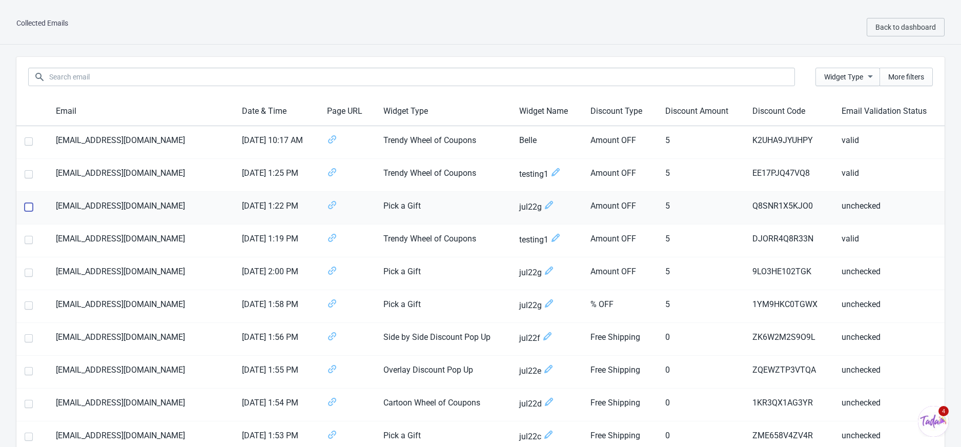
checkbox input "false"
click at [920, 77] on span "More filters" at bounding box center [906, 77] width 36 height 8
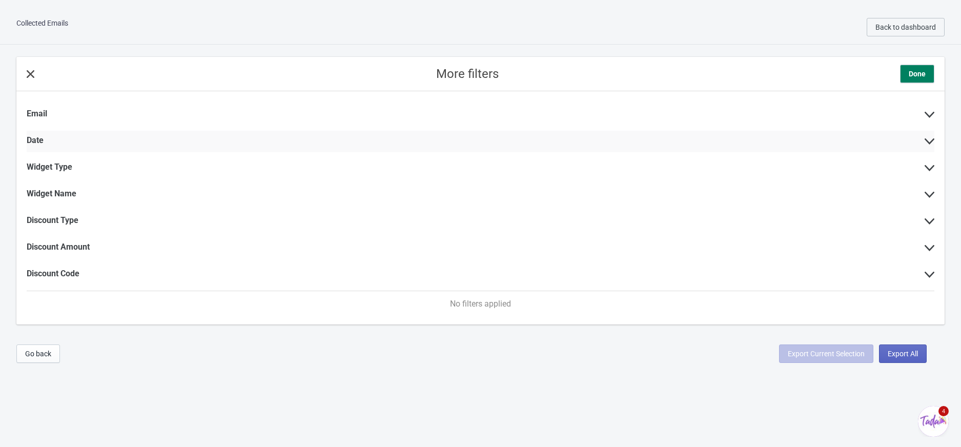
click at [926, 136] on div "Date" at bounding box center [481, 142] width 908 height 22
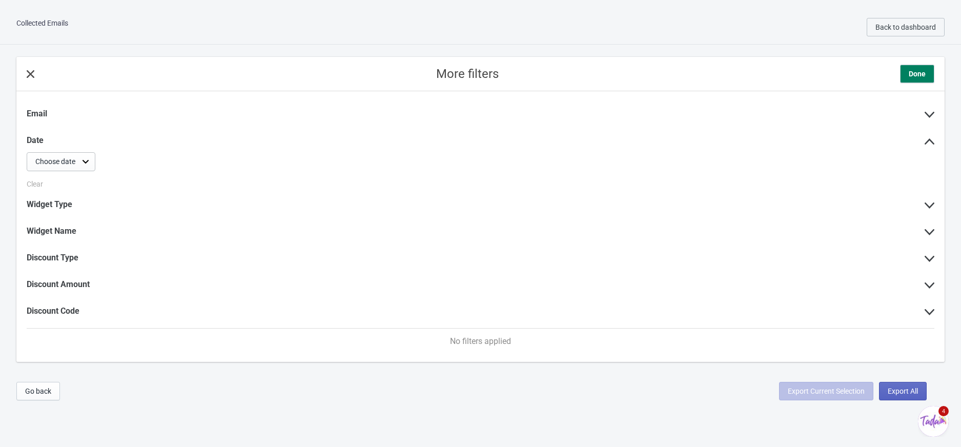
click at [78, 162] on div "Choose date" at bounding box center [61, 161] width 69 height 19
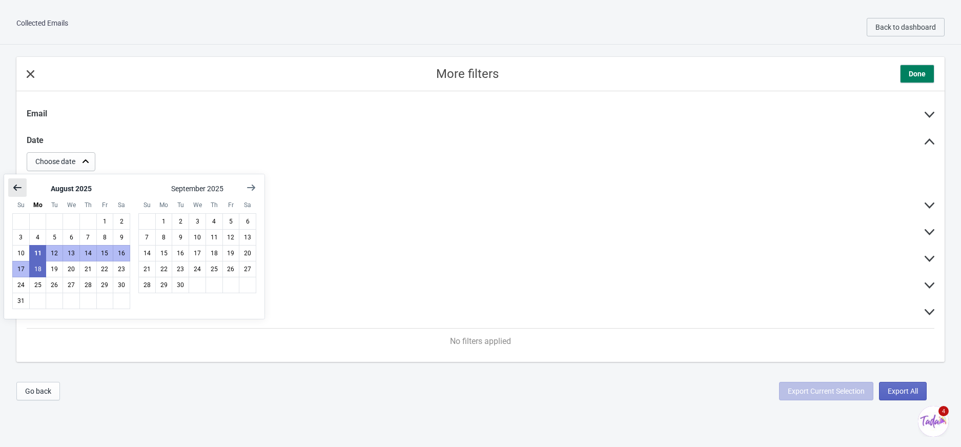
click at [14, 187] on icon "Show previous month, July 2025" at bounding box center [17, 187] width 8 height 6
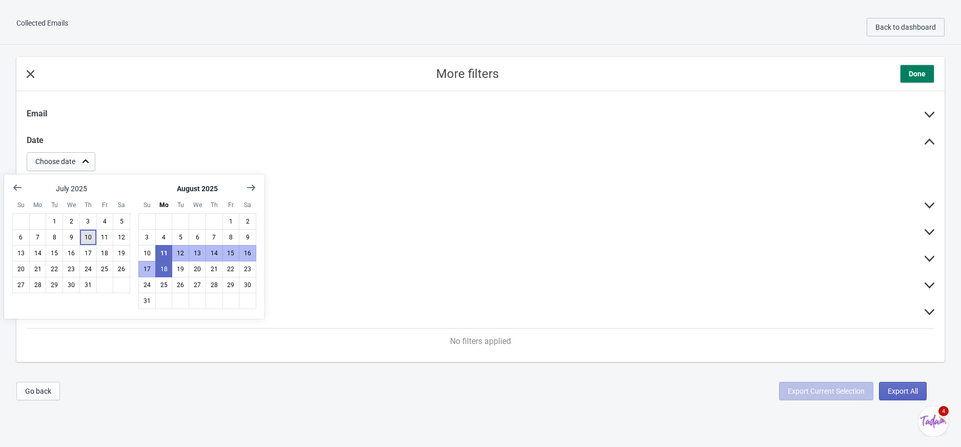
click at [87, 237] on button "10" at bounding box center [87, 237] width 17 height 16
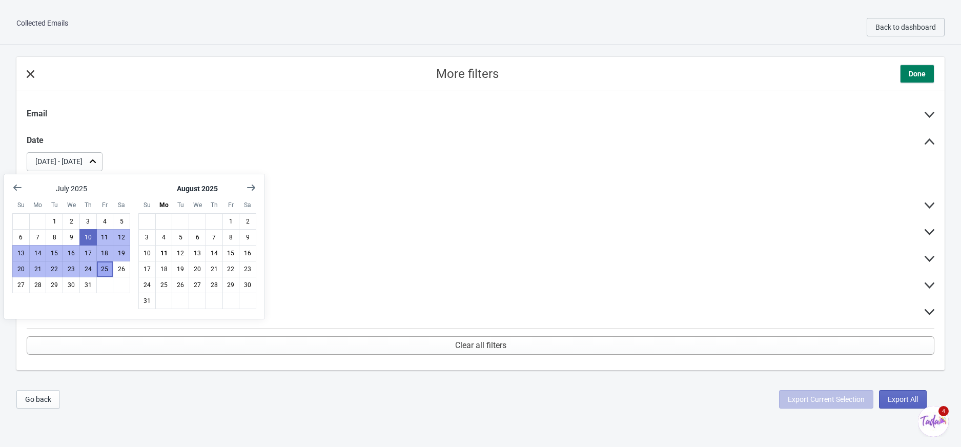
click at [106, 269] on button "25" at bounding box center [104, 269] width 17 height 16
click at [695, 226] on div "Widget Name" at bounding box center [481, 232] width 908 height 22
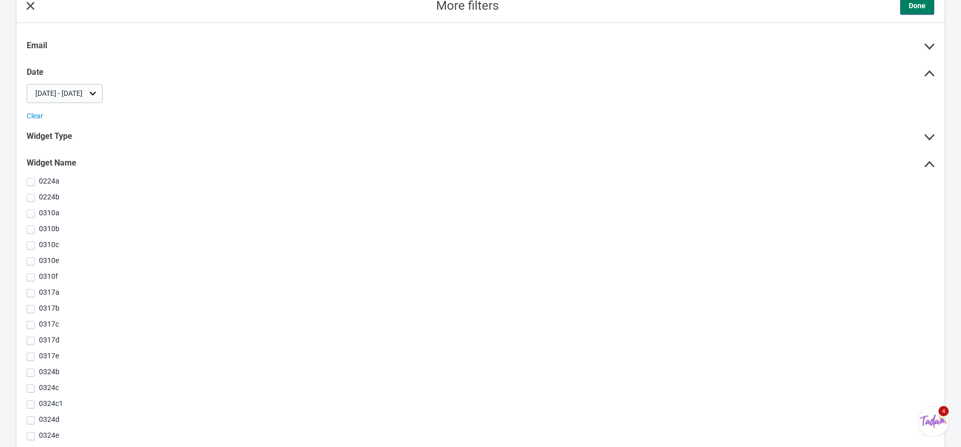
click at [916, 2] on span "Done" at bounding box center [917, 6] width 17 height 10
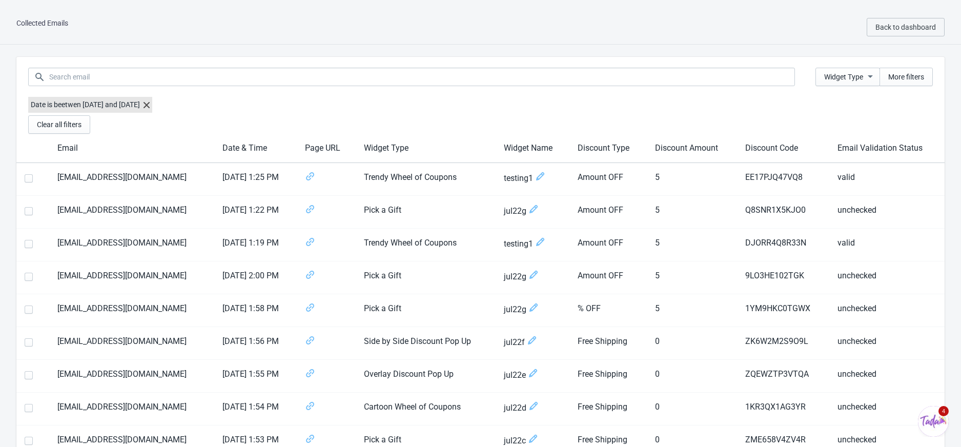
click at [150, 104] on icon at bounding box center [146, 105] width 6 height 6
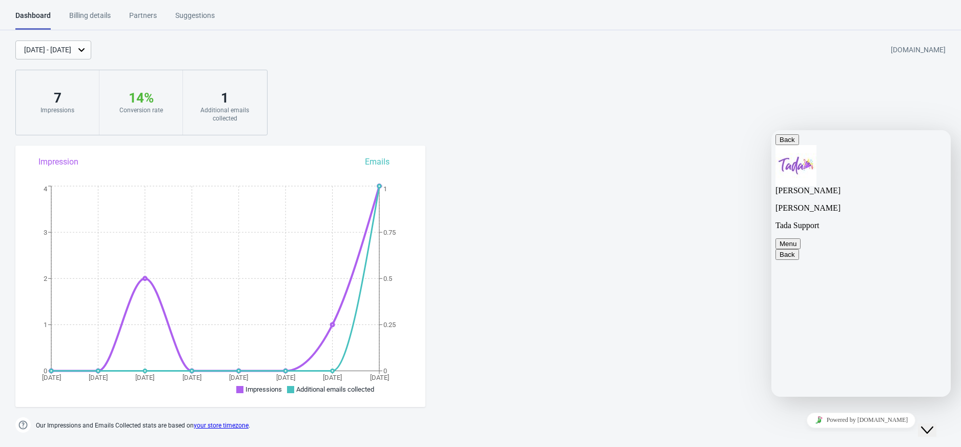
click at [929, 424] on icon "Close Chat This icon closes the chat window." at bounding box center [927, 430] width 12 height 12
